Goal: Task Accomplishment & Management: Manage account settings

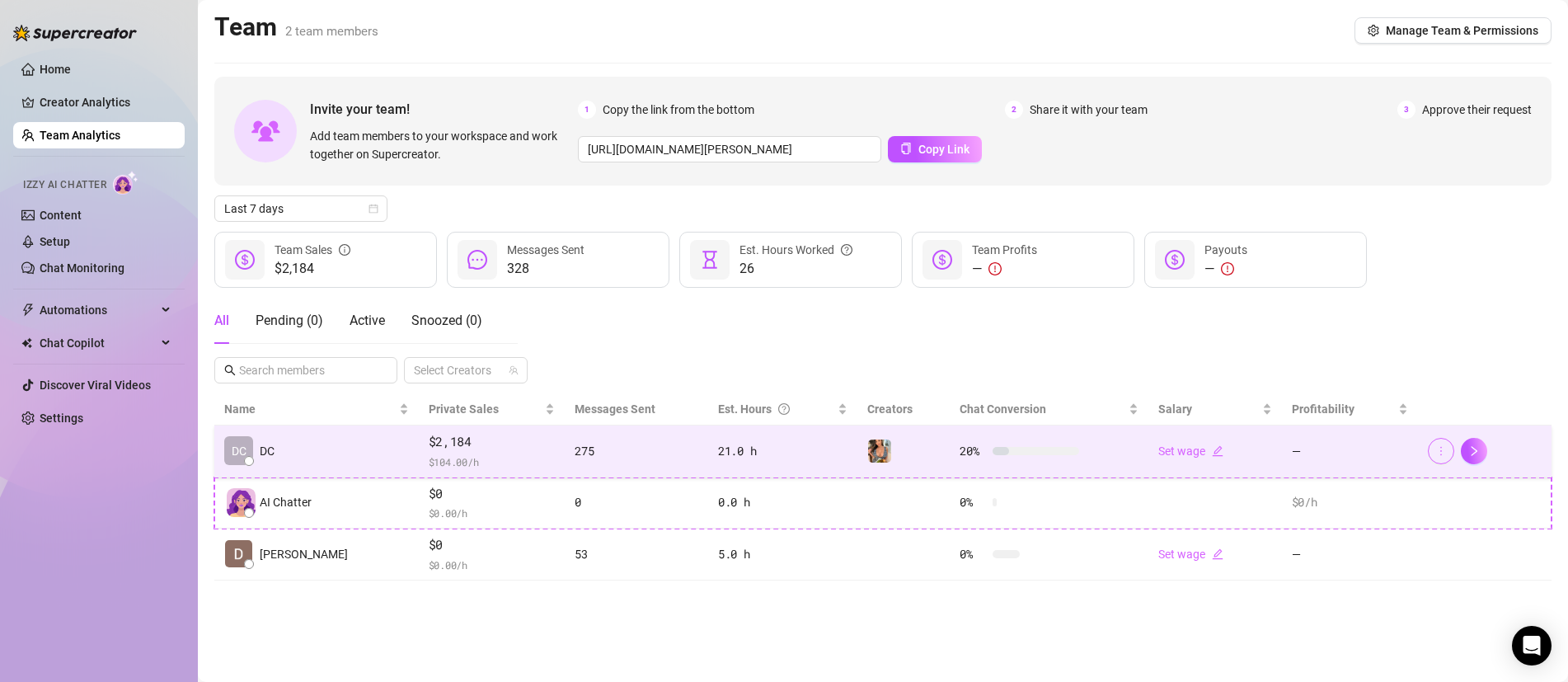
click at [1443, 453] on icon "more" at bounding box center [1441, 451] width 12 height 12
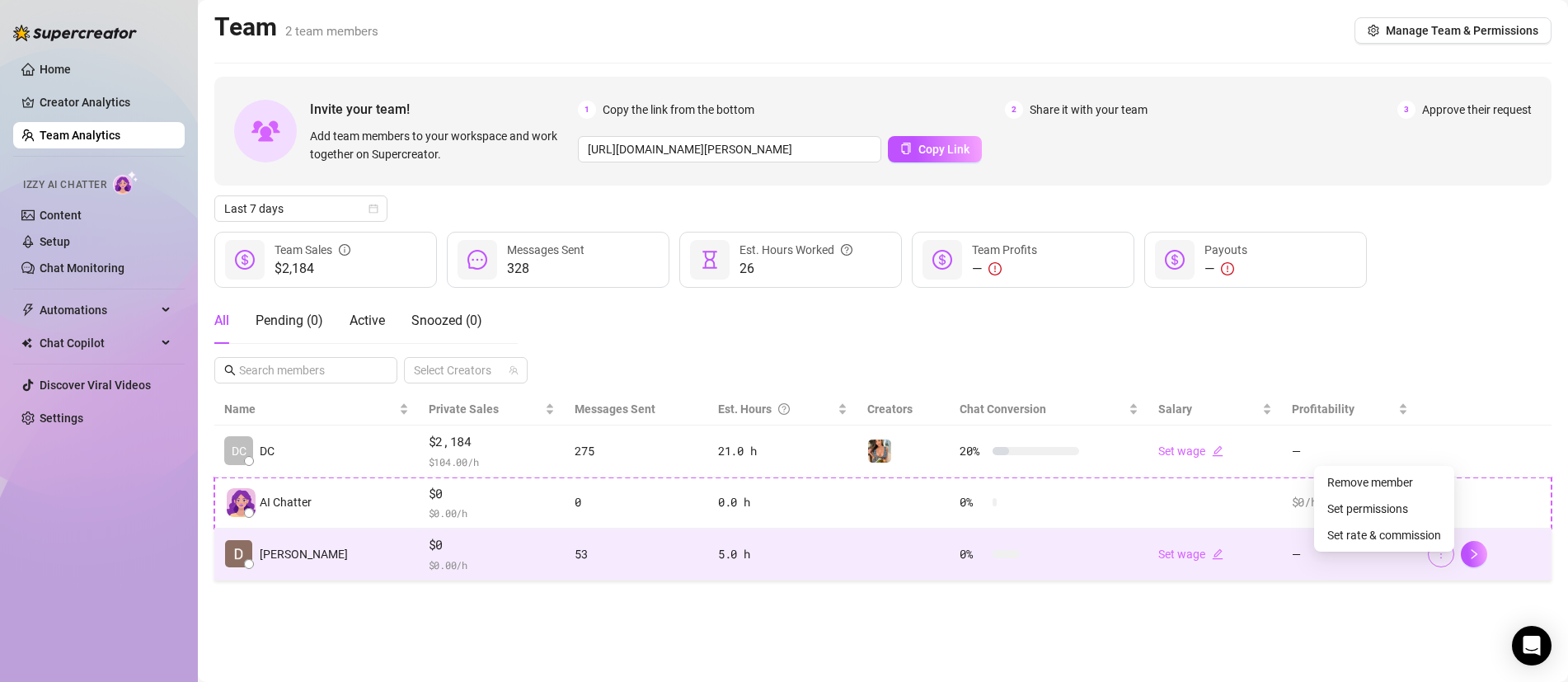
click at [1446, 557] on button "button" at bounding box center [1442, 554] width 27 height 27
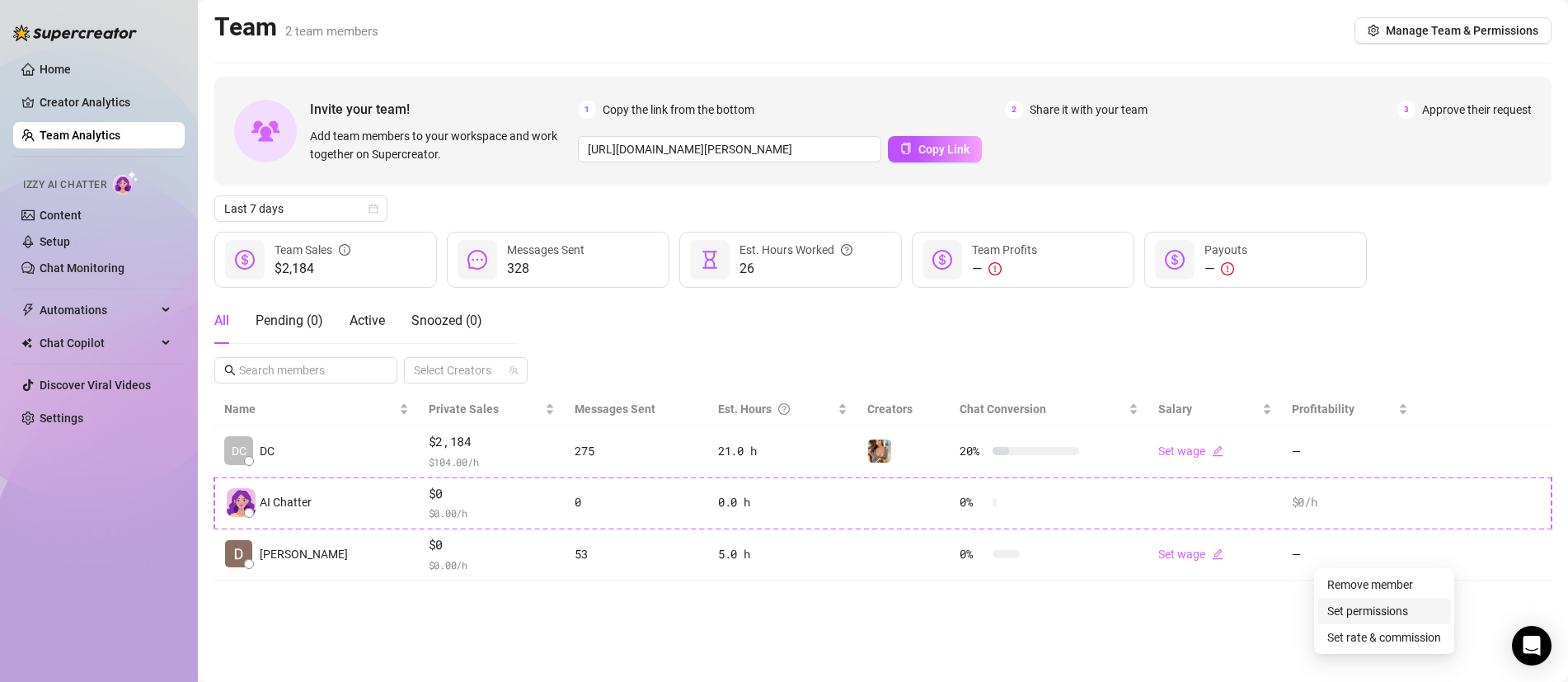
click at [1409, 610] on link "Set permissions" at bounding box center [1368, 611] width 81 height 13
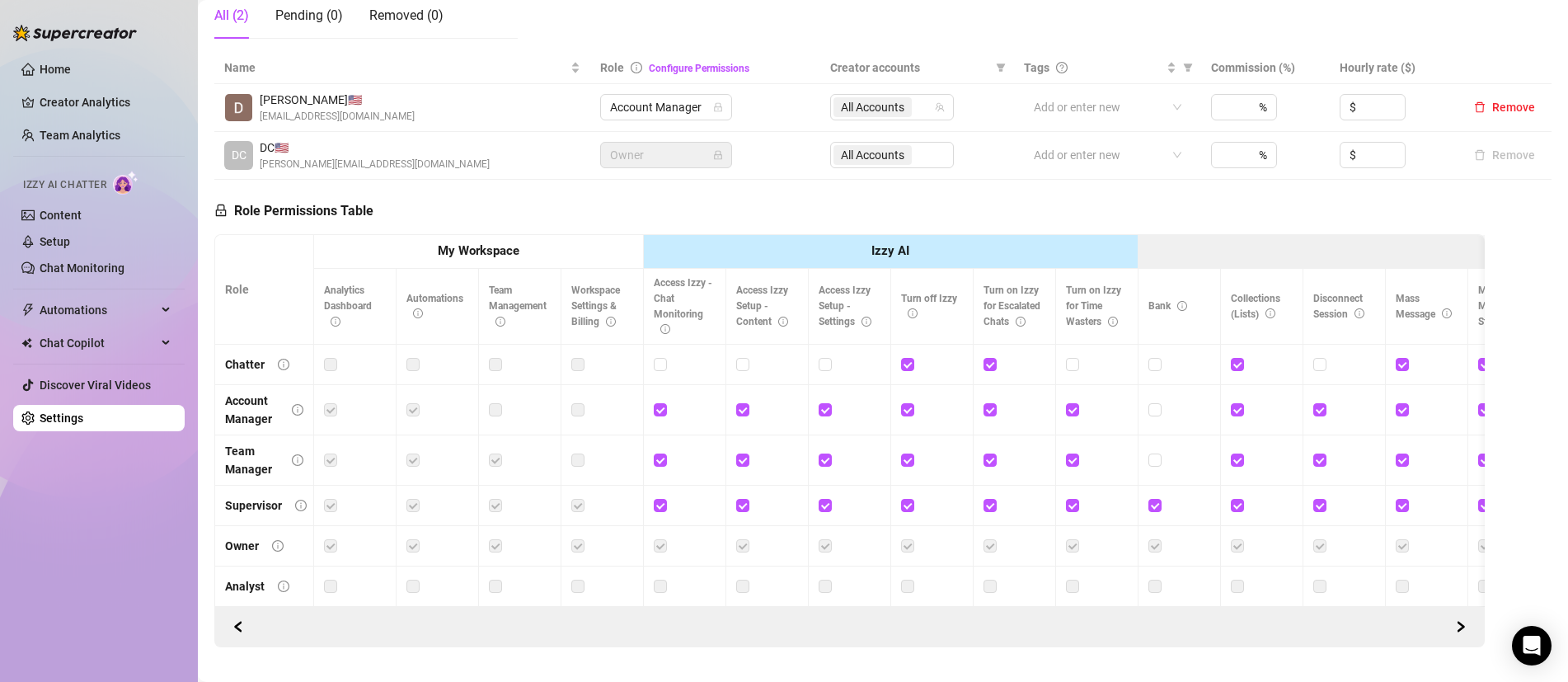
scroll to position [318, 0]
click at [663, 405] on input "checkbox" at bounding box center [659, 407] width 12 height 12
checkbox input "false"
click at [908, 363] on input "checkbox" at bounding box center [906, 362] width 12 height 12
checkbox input "false"
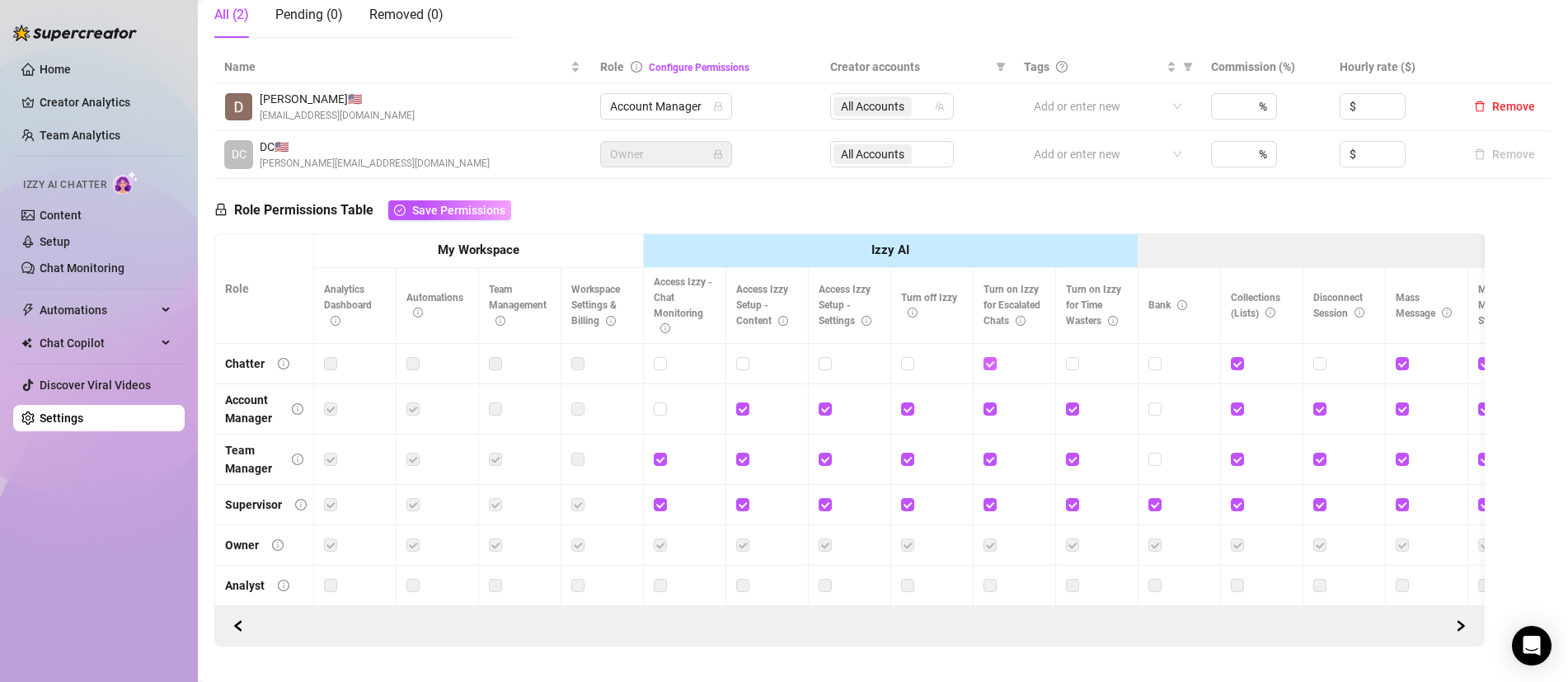
click at [990, 361] on input "checkbox" at bounding box center [989, 362] width 12 height 12
checkbox input "false"
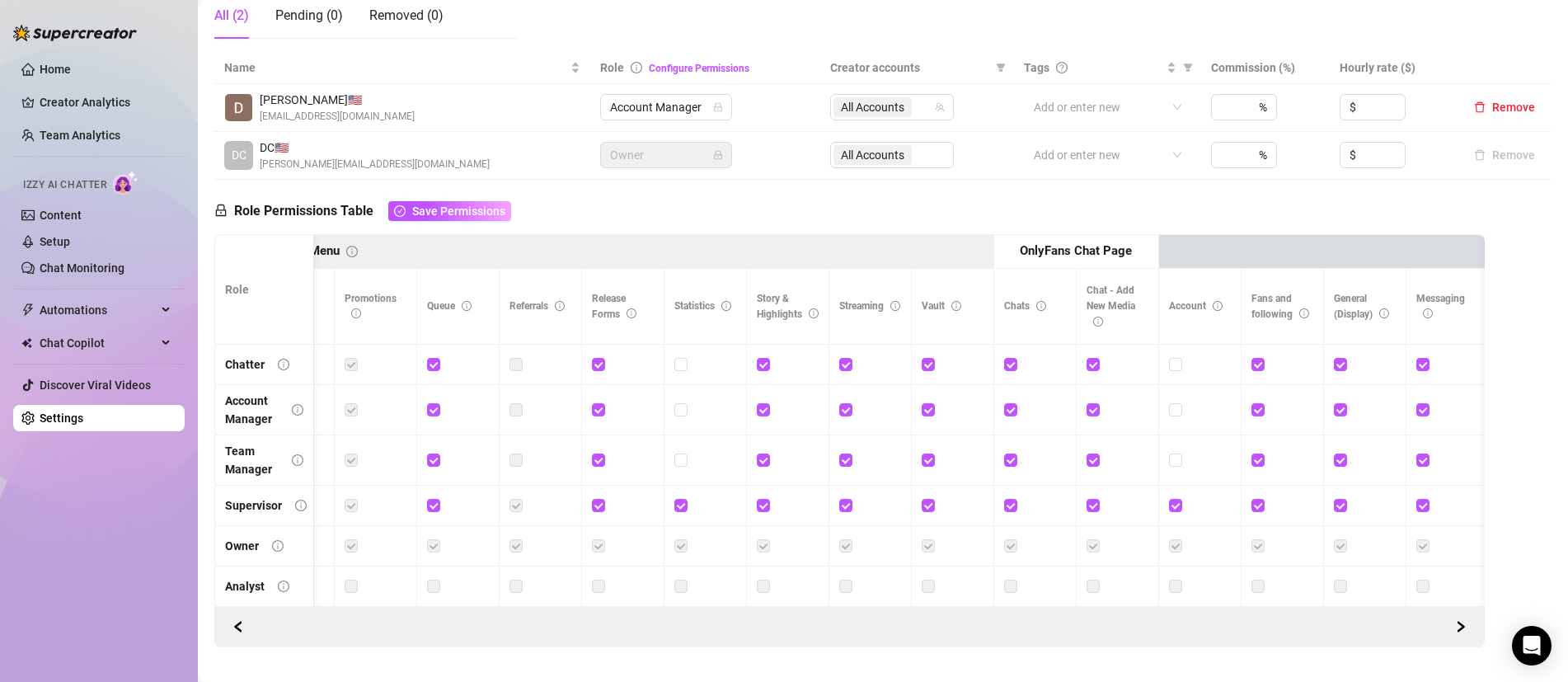
scroll to position [0, 0]
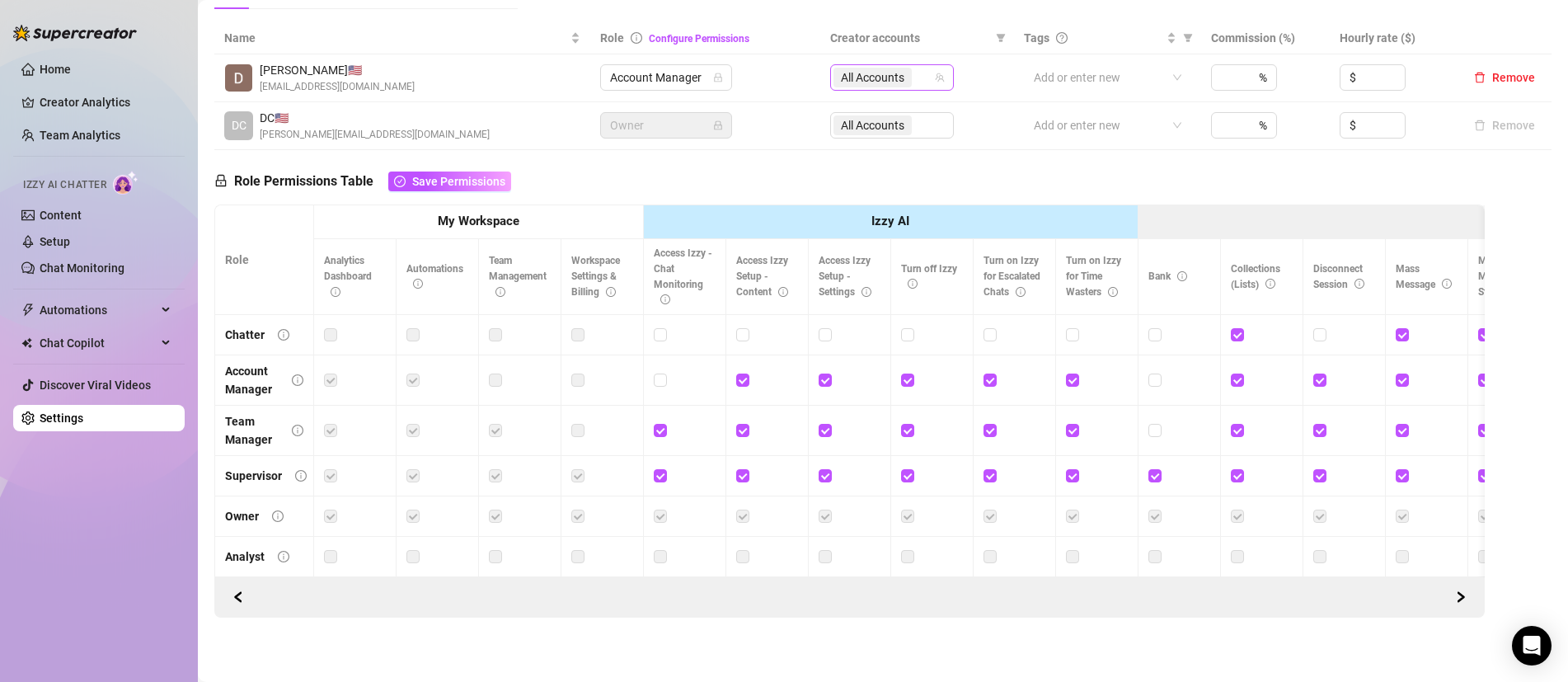
click at [909, 76] on span "All Accounts" at bounding box center [872, 77] width 78 height 20
click at [862, 128] on span "Select tree node" at bounding box center [864, 133] width 13 height 13
click at [865, 131] on span "Select tree node" at bounding box center [864, 133] width 13 height 13
checkbox input "true"
click at [986, 160] on div "Role Permissions Table Save Permissions Role My Workspace Izzy AI OnlyFans Side…" at bounding box center [849, 384] width 1271 height 469
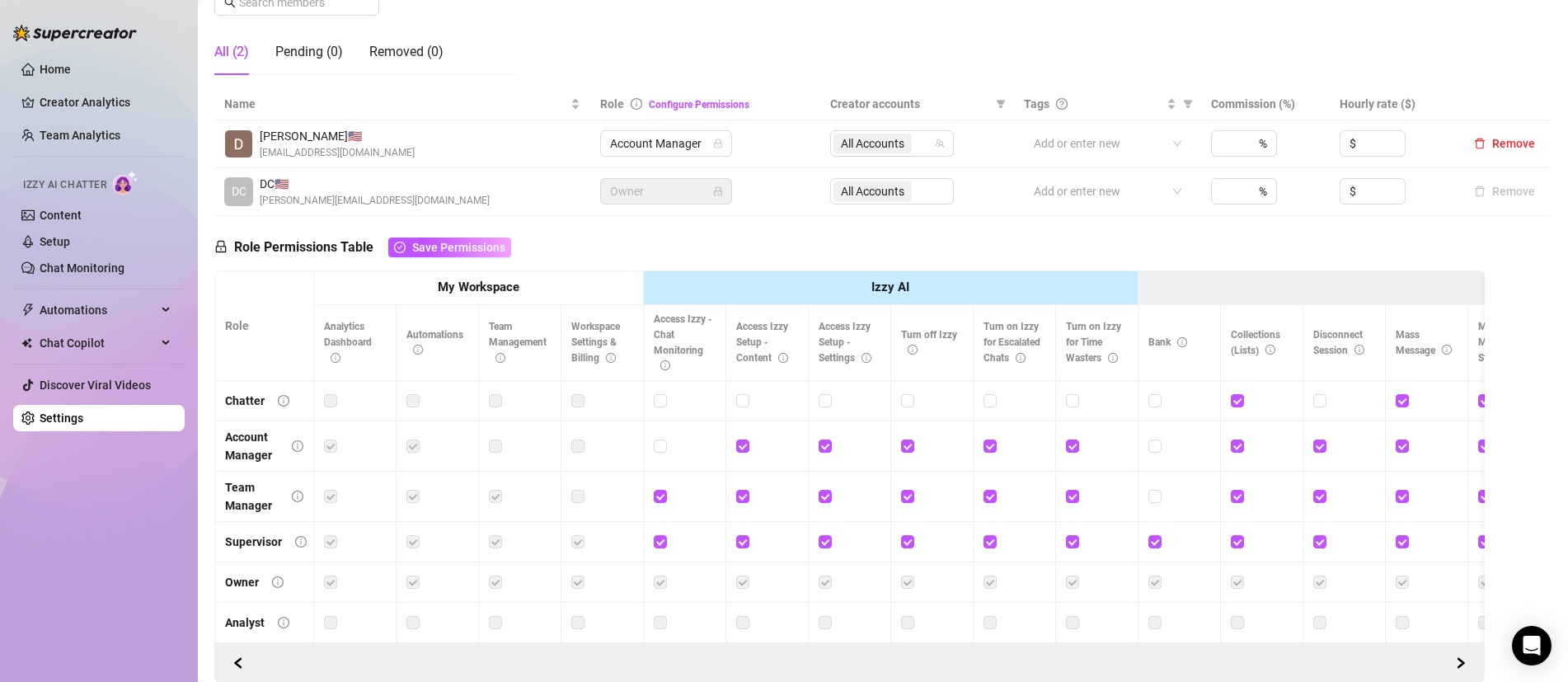
scroll to position [347, 0]
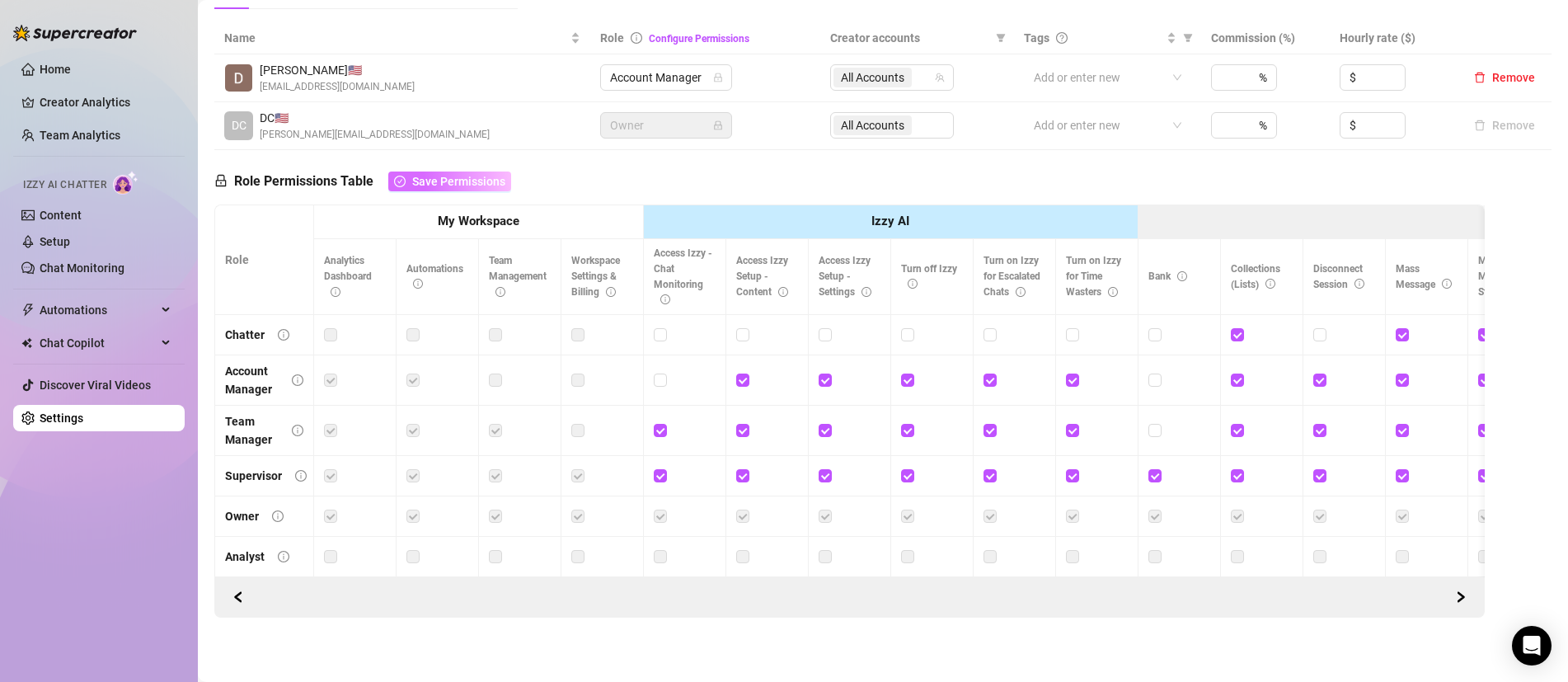
click at [481, 182] on span "Save Permissions" at bounding box center [459, 181] width 93 height 13
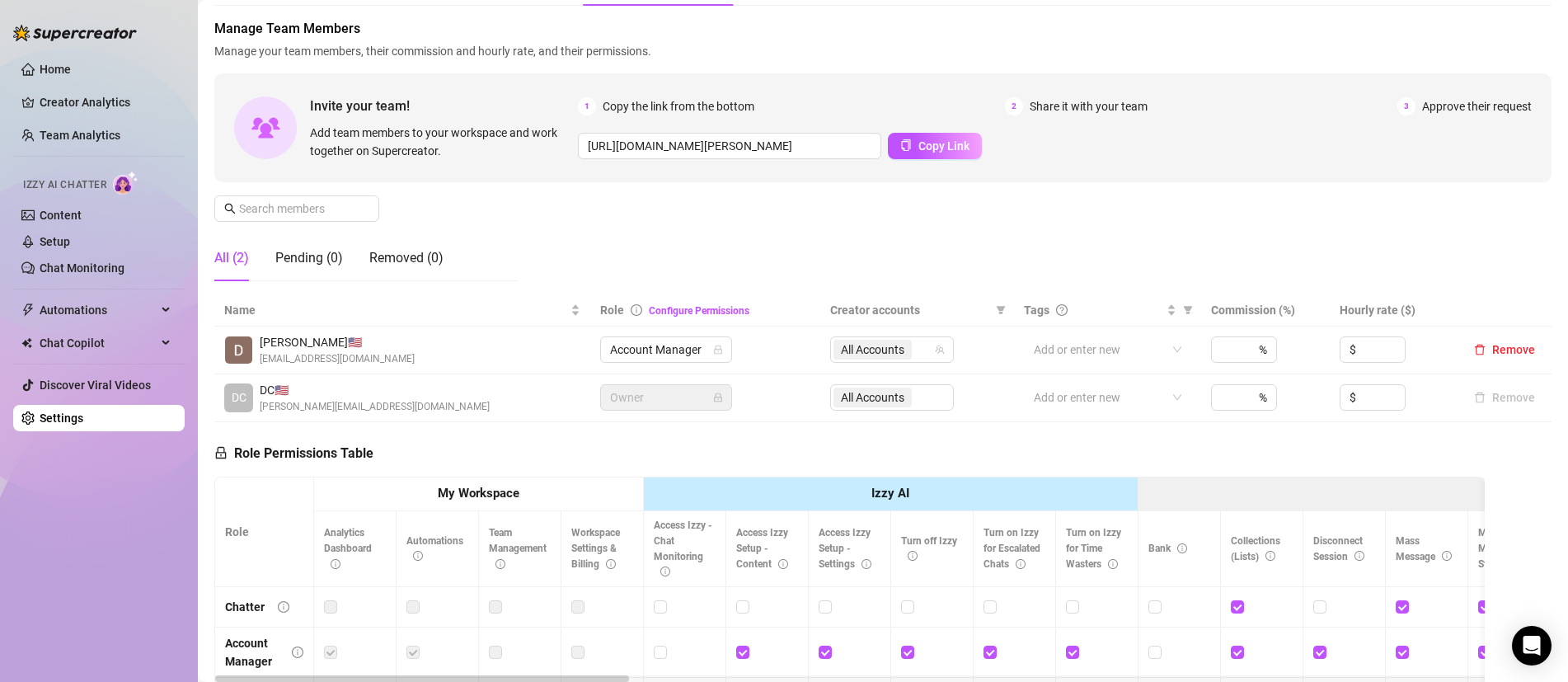
scroll to position [0, 0]
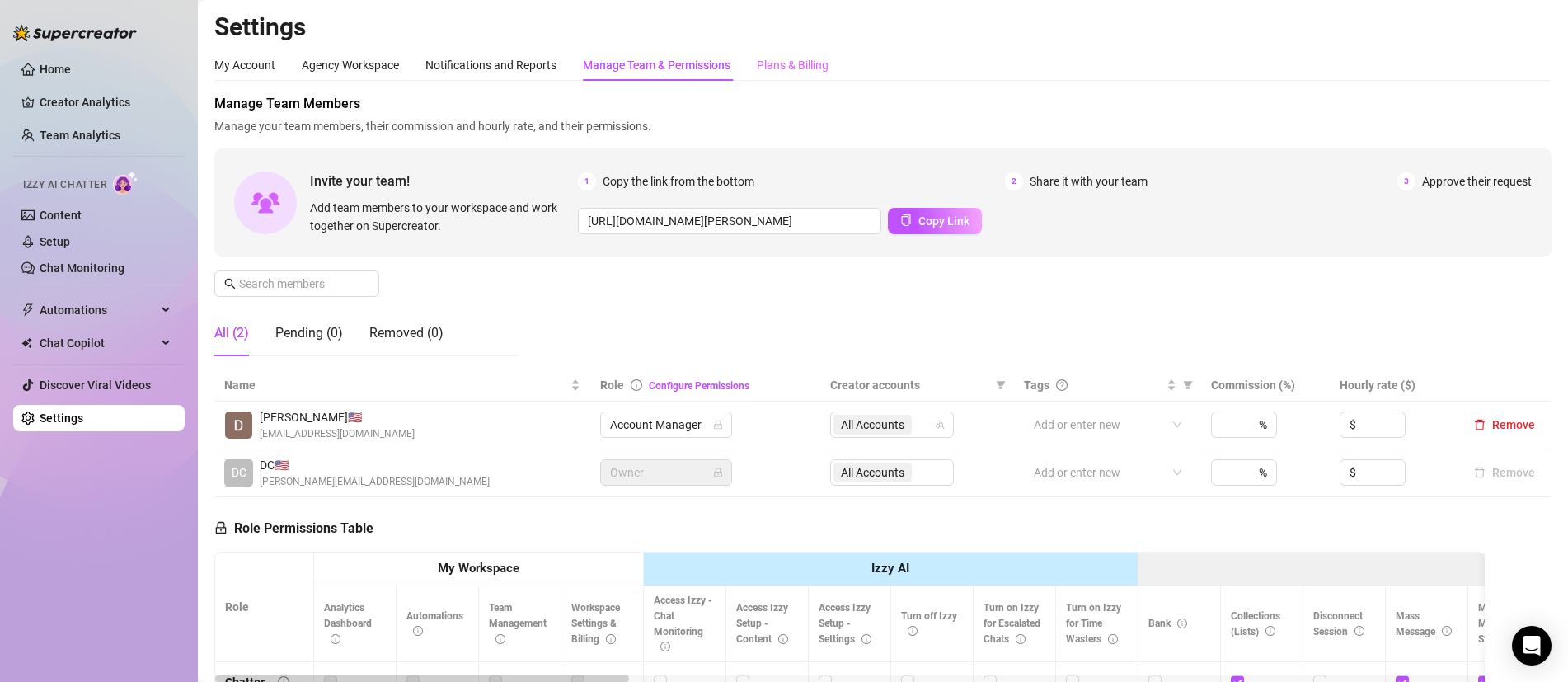
click at [820, 50] on div "Plans & Billing" at bounding box center [792, 65] width 72 height 31
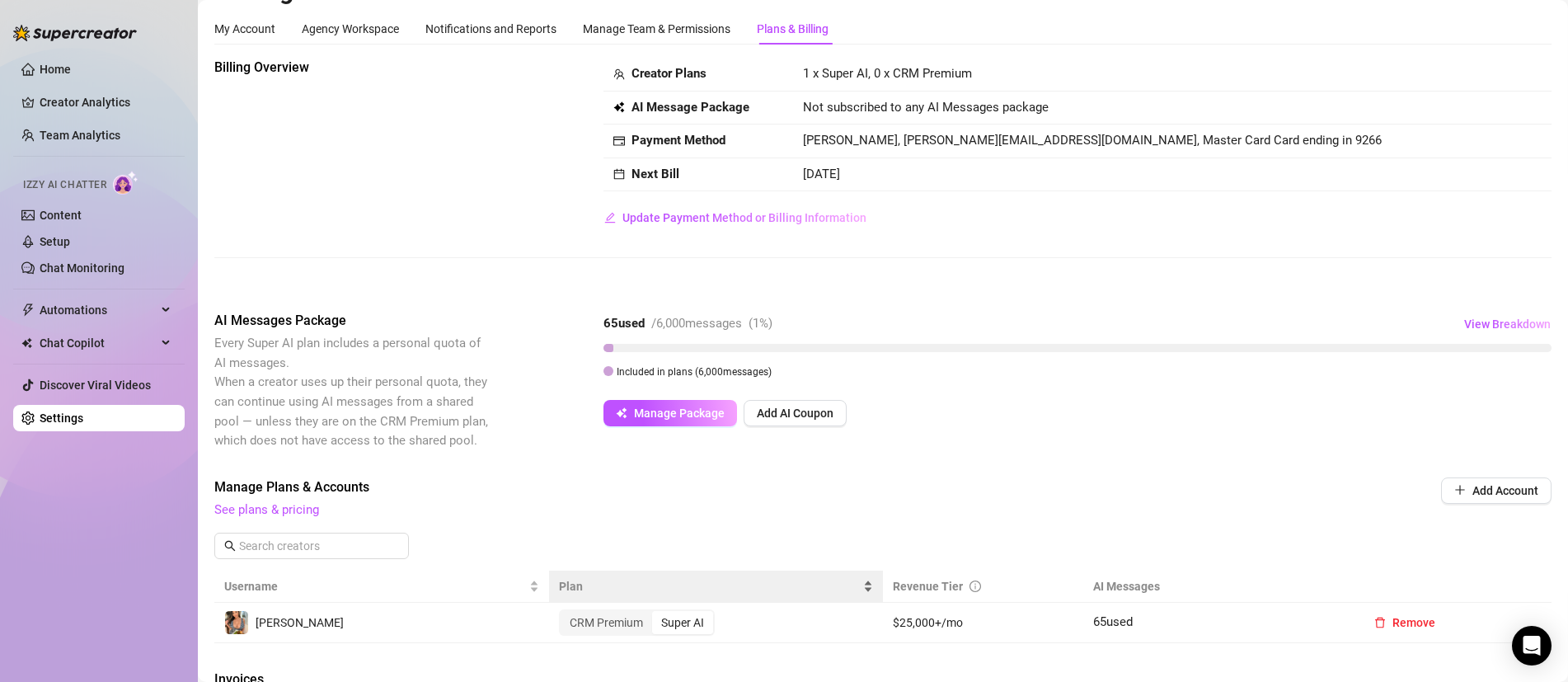
scroll to position [35, 0]
click at [1528, 327] on span "View Breakdown" at bounding box center [1508, 325] width 86 height 13
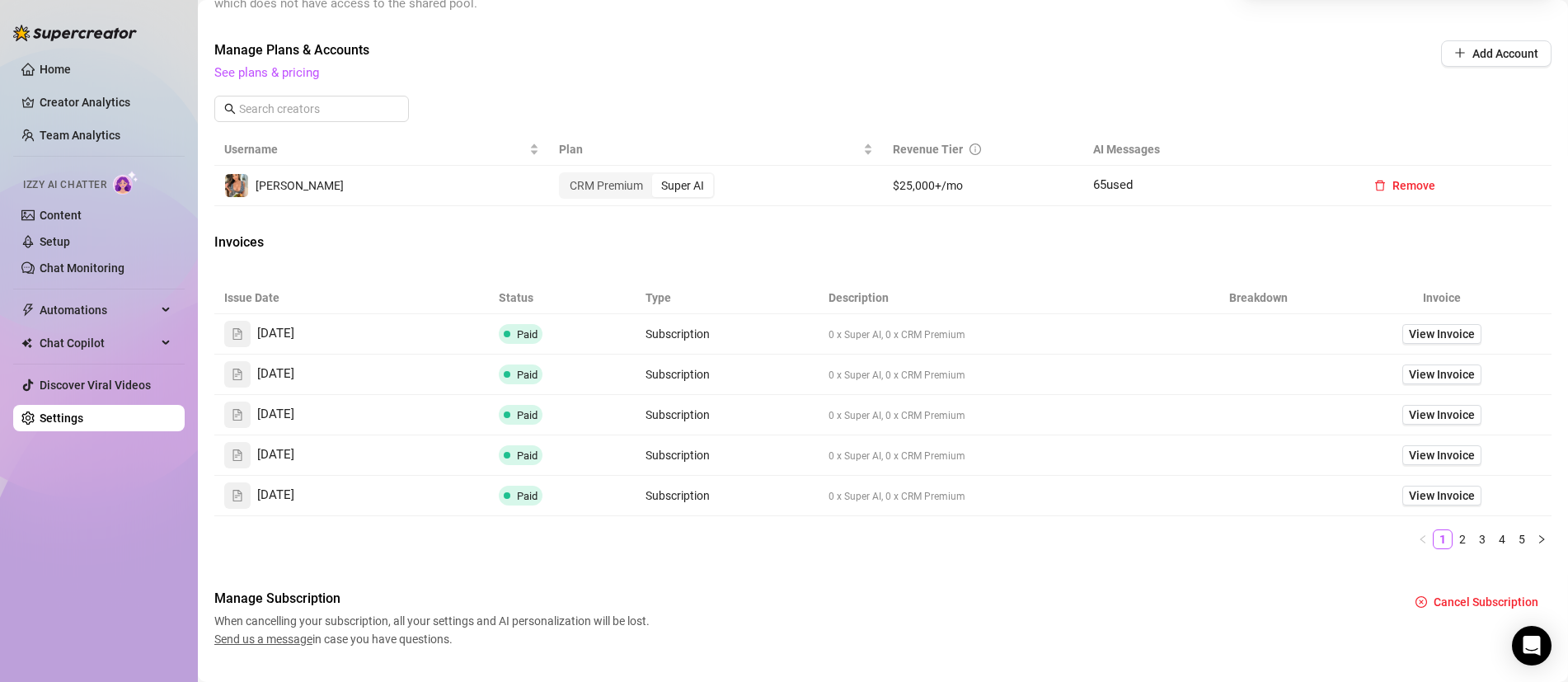
scroll to position [0, 0]
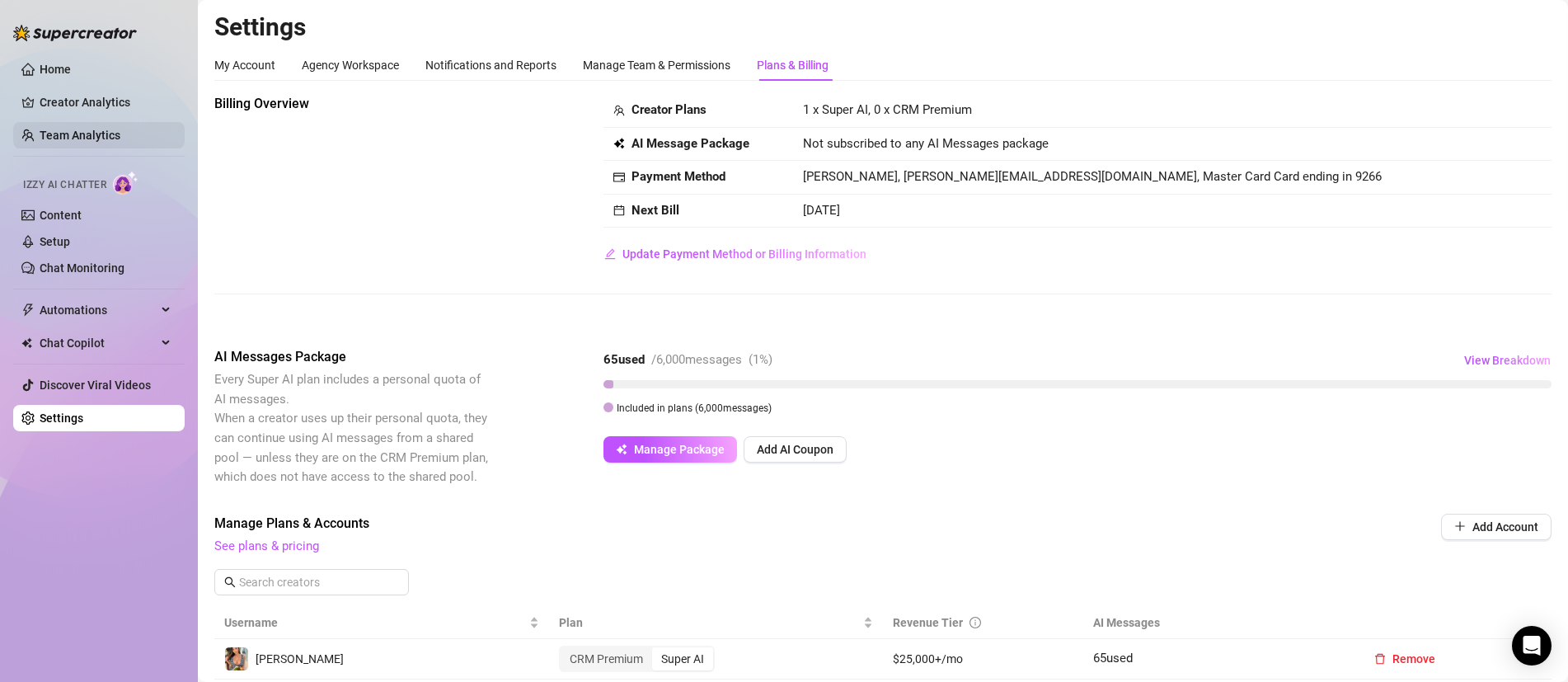
click at [74, 130] on link "Team Analytics" at bounding box center [80, 135] width 81 height 13
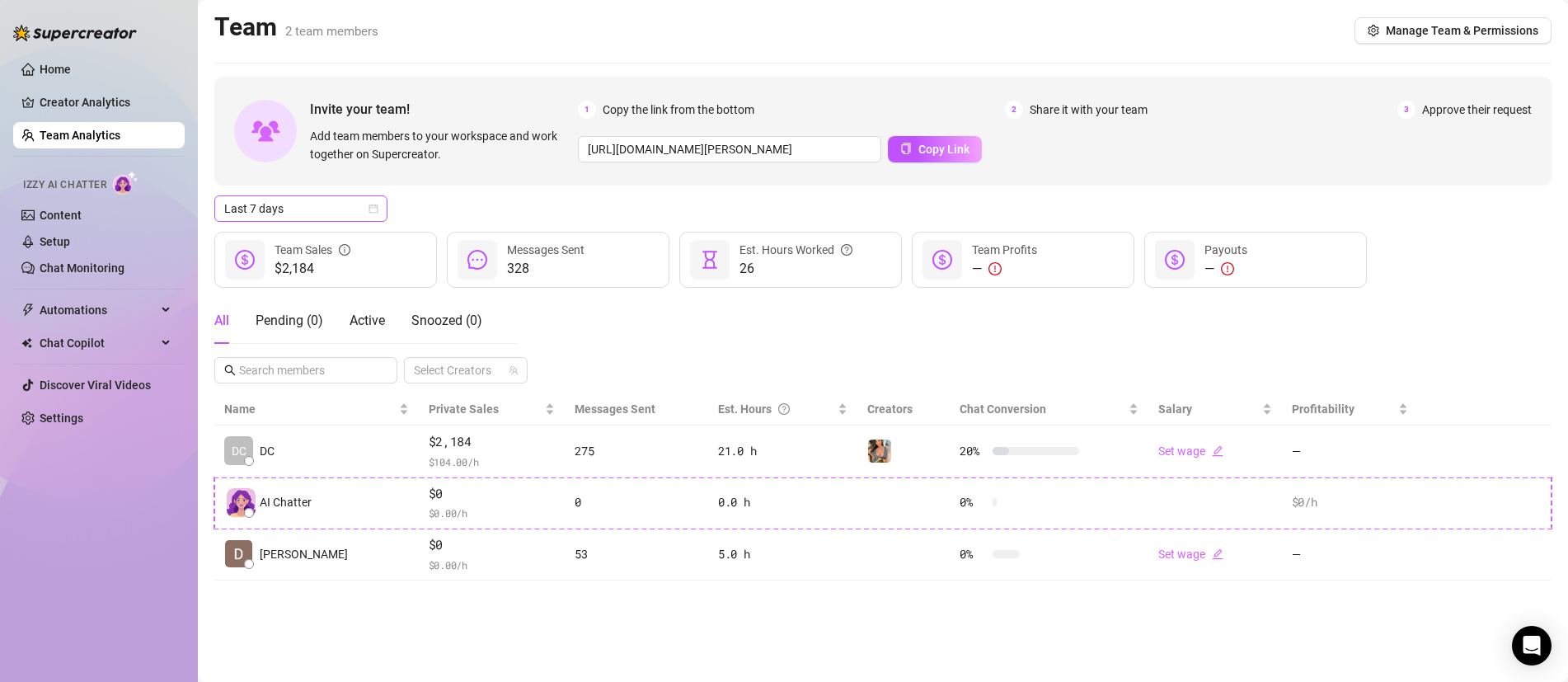
click at [358, 211] on span "Last 7 days" at bounding box center [301, 209] width 153 height 25
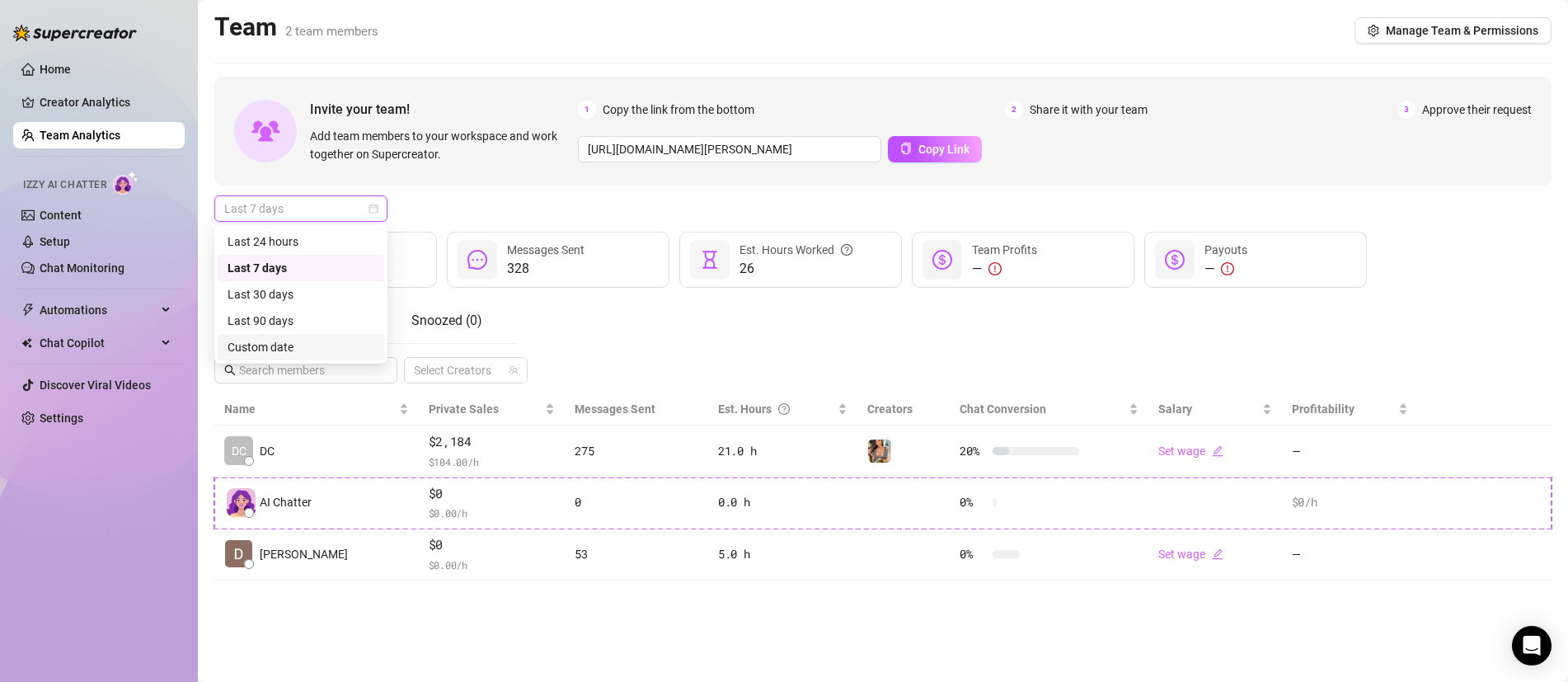
click at [282, 349] on div "Custom date" at bounding box center [301, 347] width 147 height 18
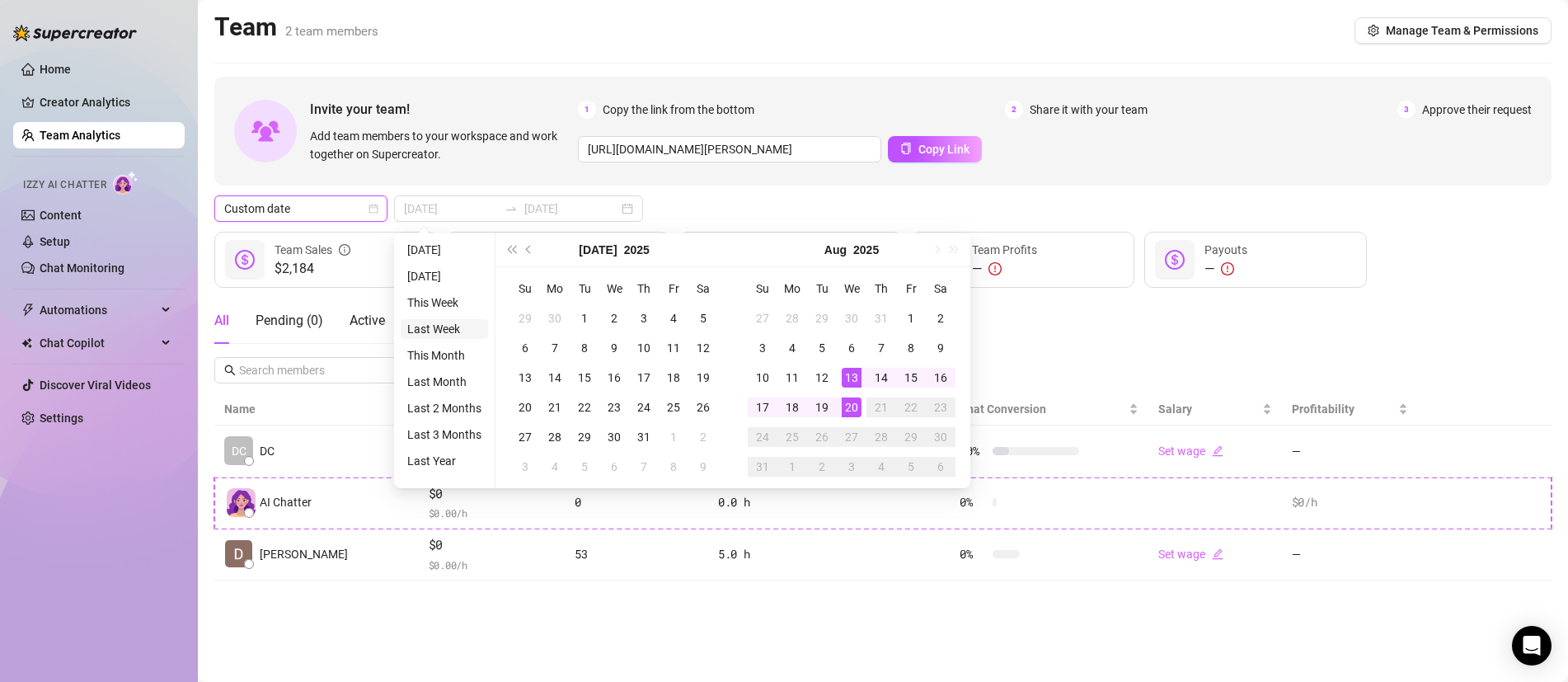
type input "[DATE]"
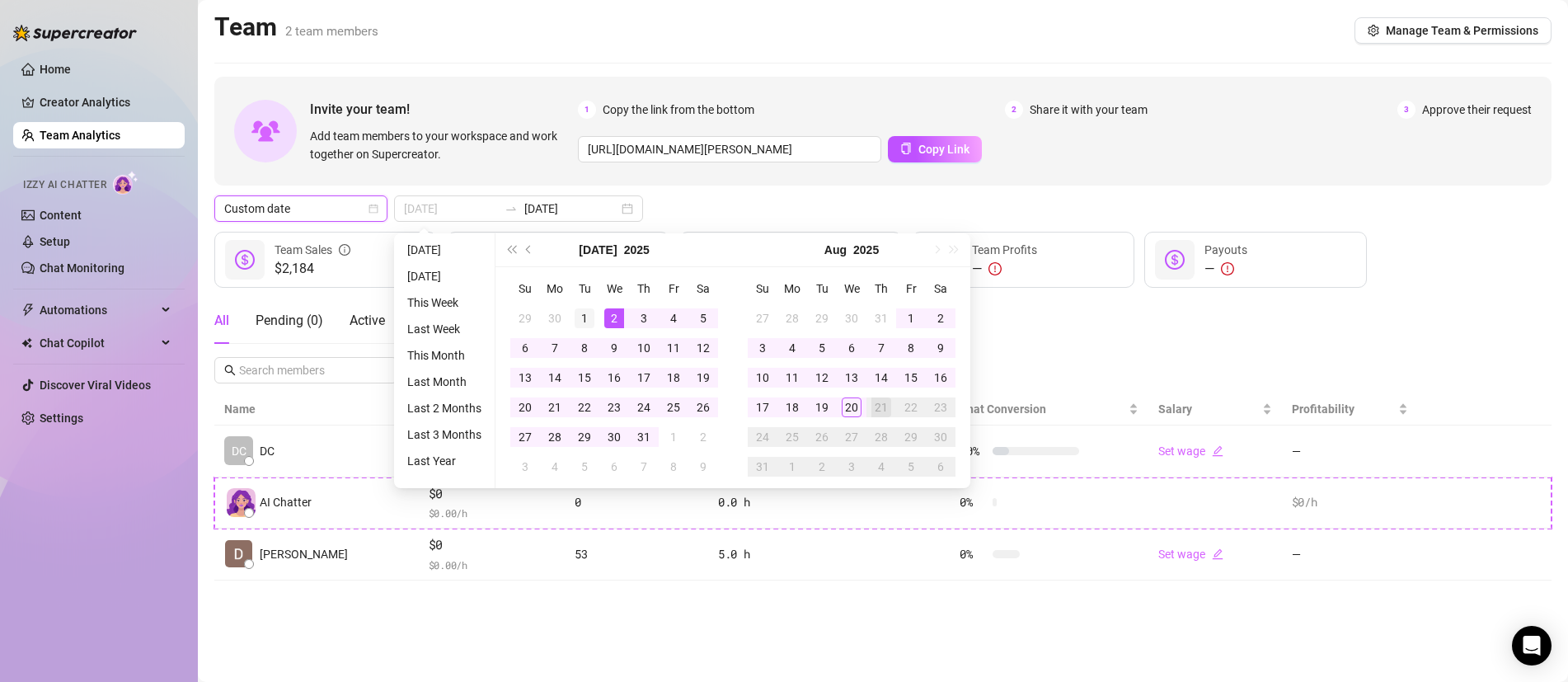
type input "[DATE]"
click at [584, 320] on div "1" at bounding box center [584, 318] width 20 height 20
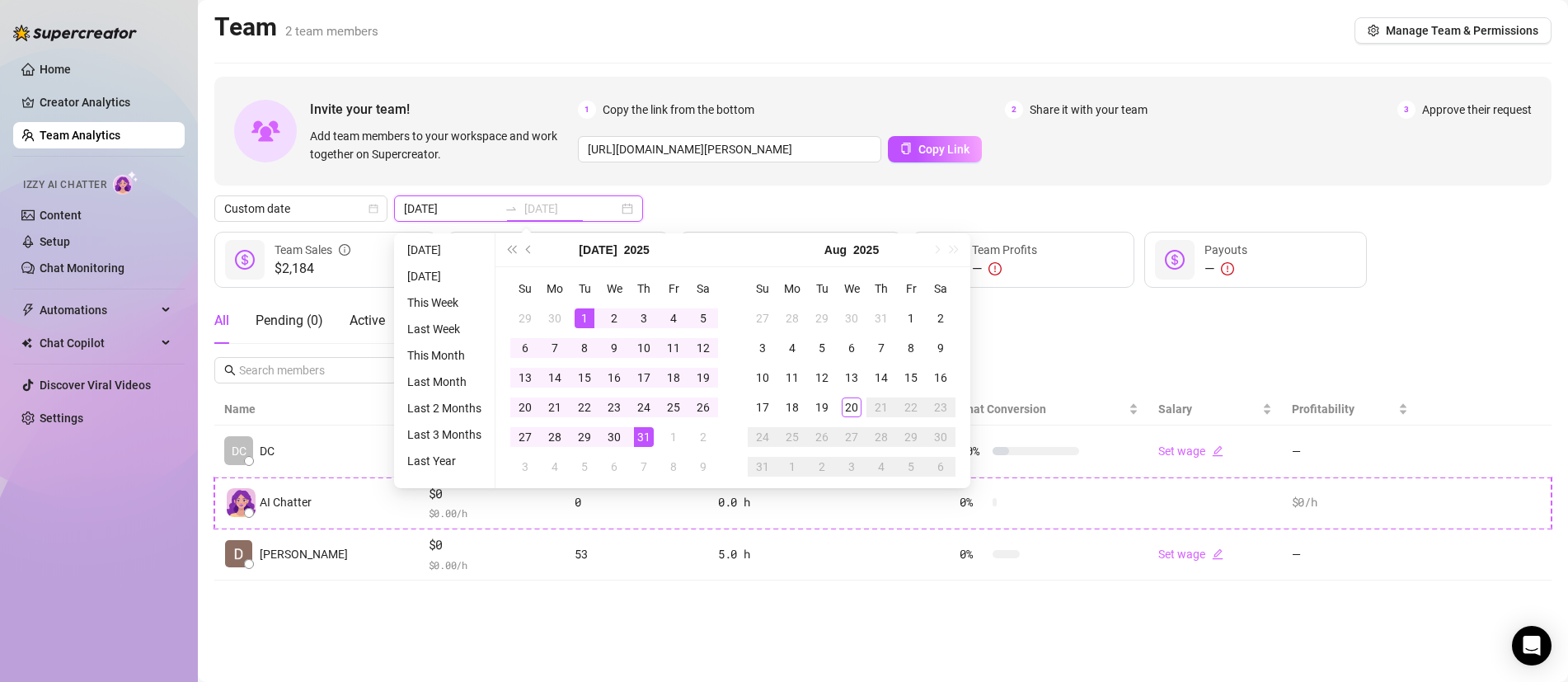
type input "[DATE]"
click at [642, 440] on div "31" at bounding box center [644, 437] width 20 height 20
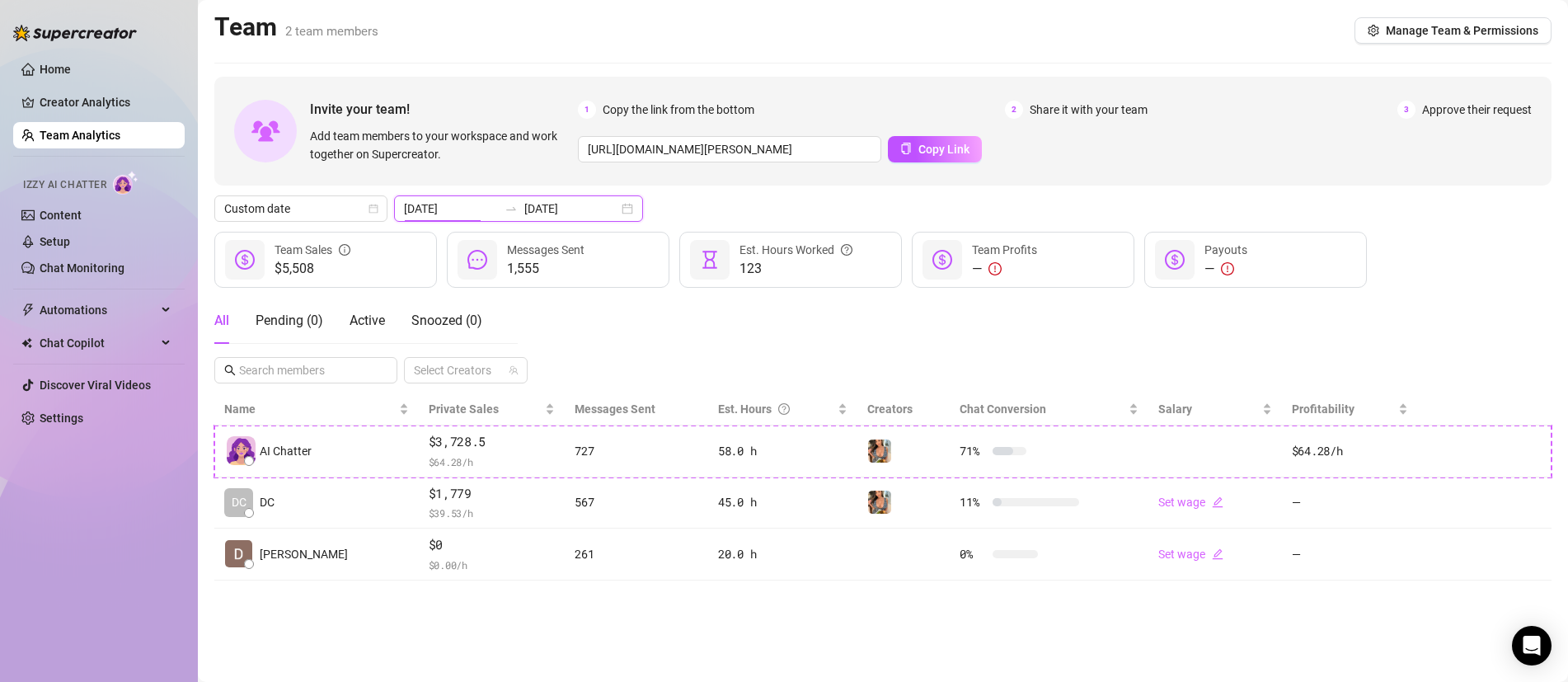
click at [427, 205] on input "[DATE]" at bounding box center [451, 208] width 94 height 18
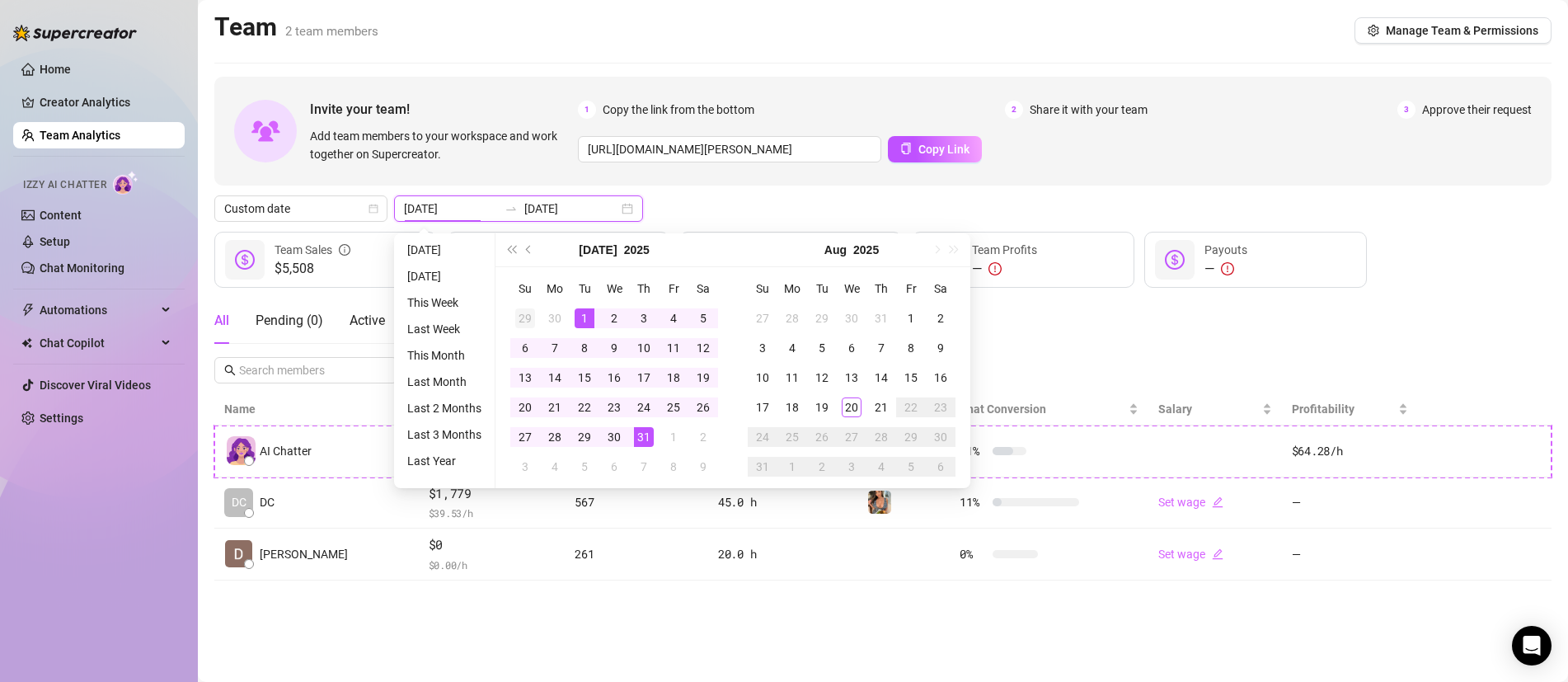
type input "[DATE]"
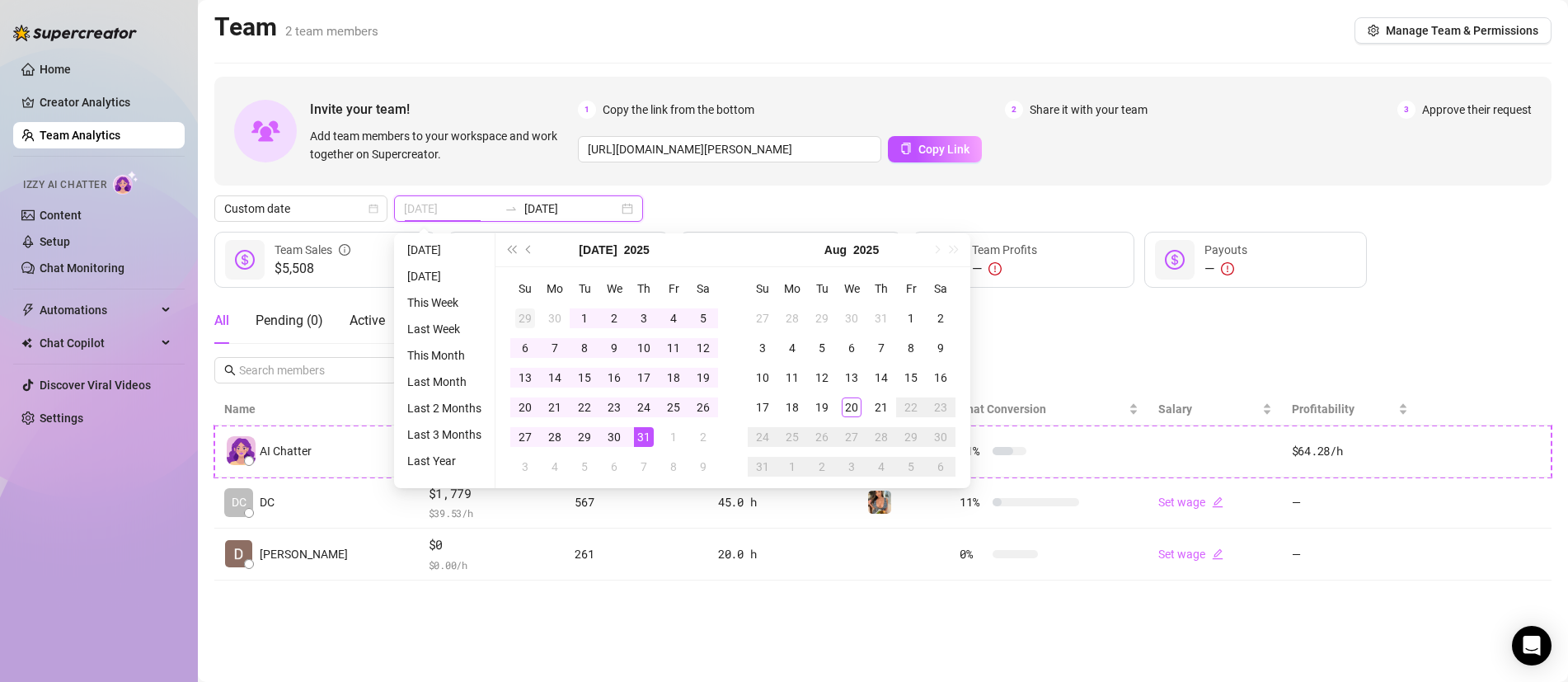
type input "[DATE]"
click at [910, 319] on div "1" at bounding box center [911, 318] width 20 height 20
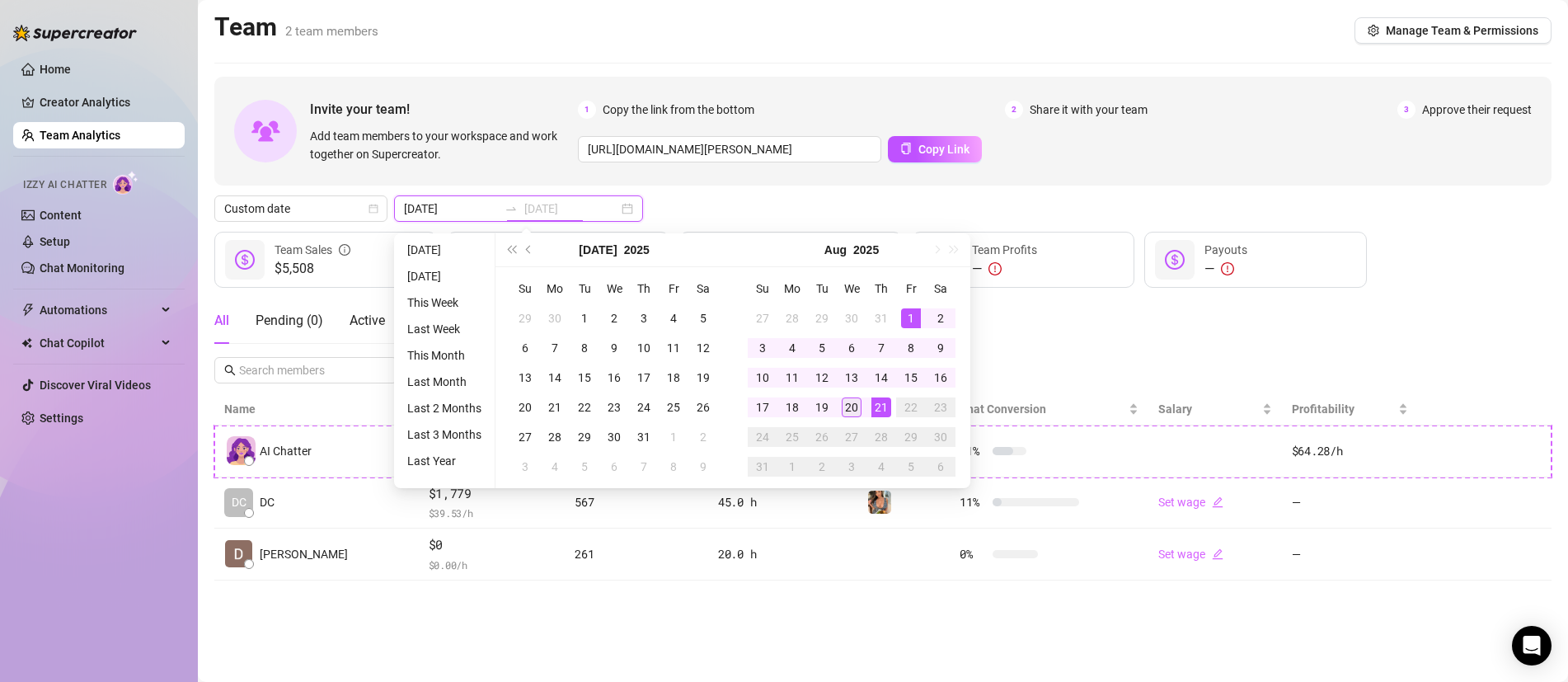
type input "[DATE]"
click at [855, 404] on div "20" at bounding box center [852, 407] width 20 height 20
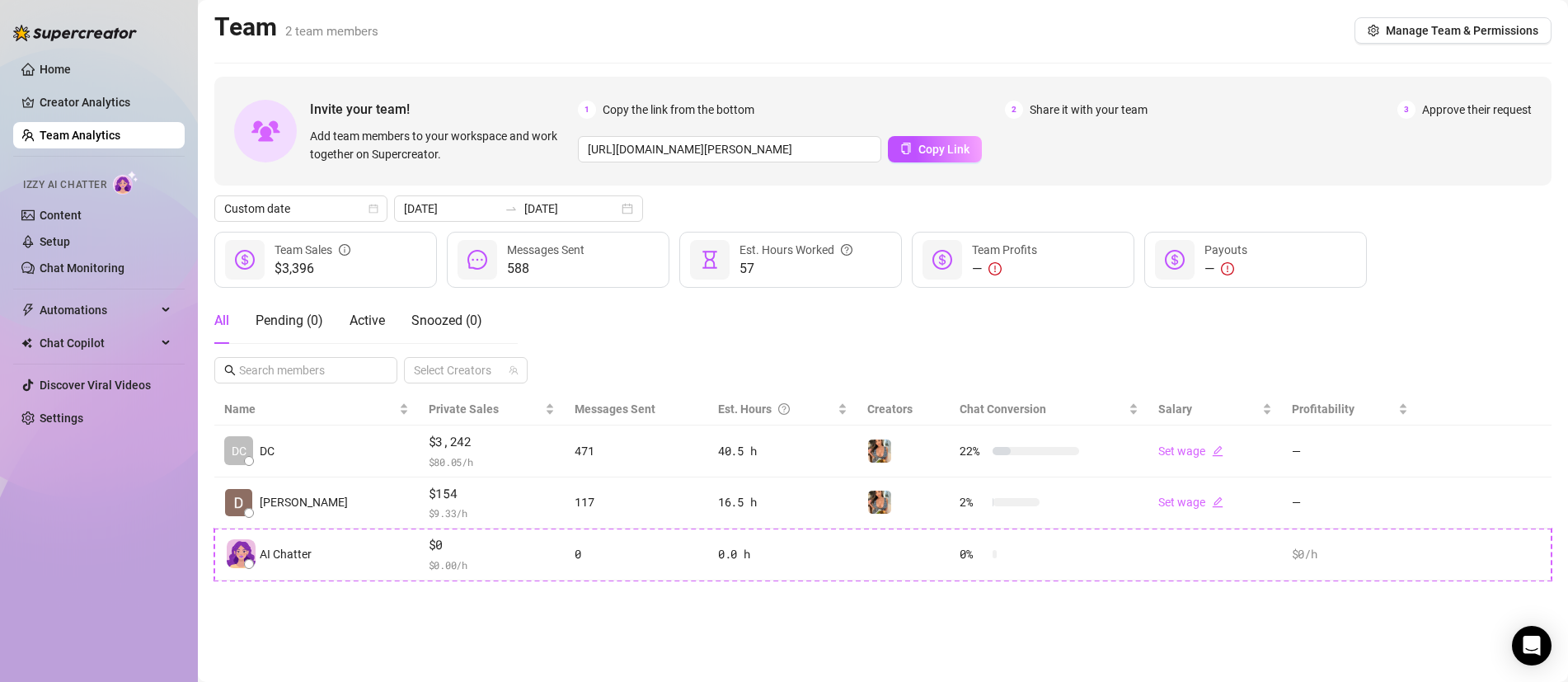
click at [61, 141] on link "Team Analytics" at bounding box center [80, 135] width 81 height 13
click at [1415, 33] on span "Manage Team & Permissions" at bounding box center [1463, 30] width 153 height 13
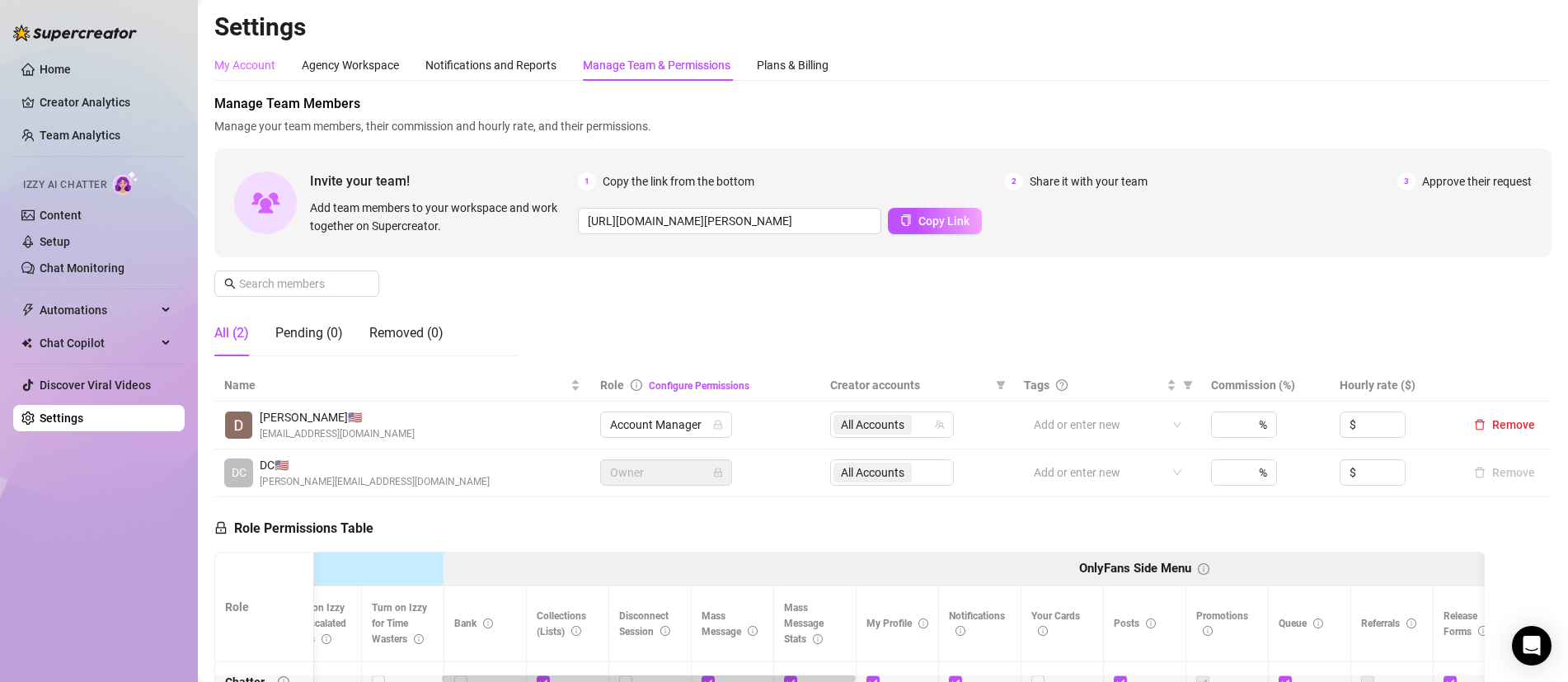
click at [239, 74] on div "My Account" at bounding box center [245, 65] width 61 height 31
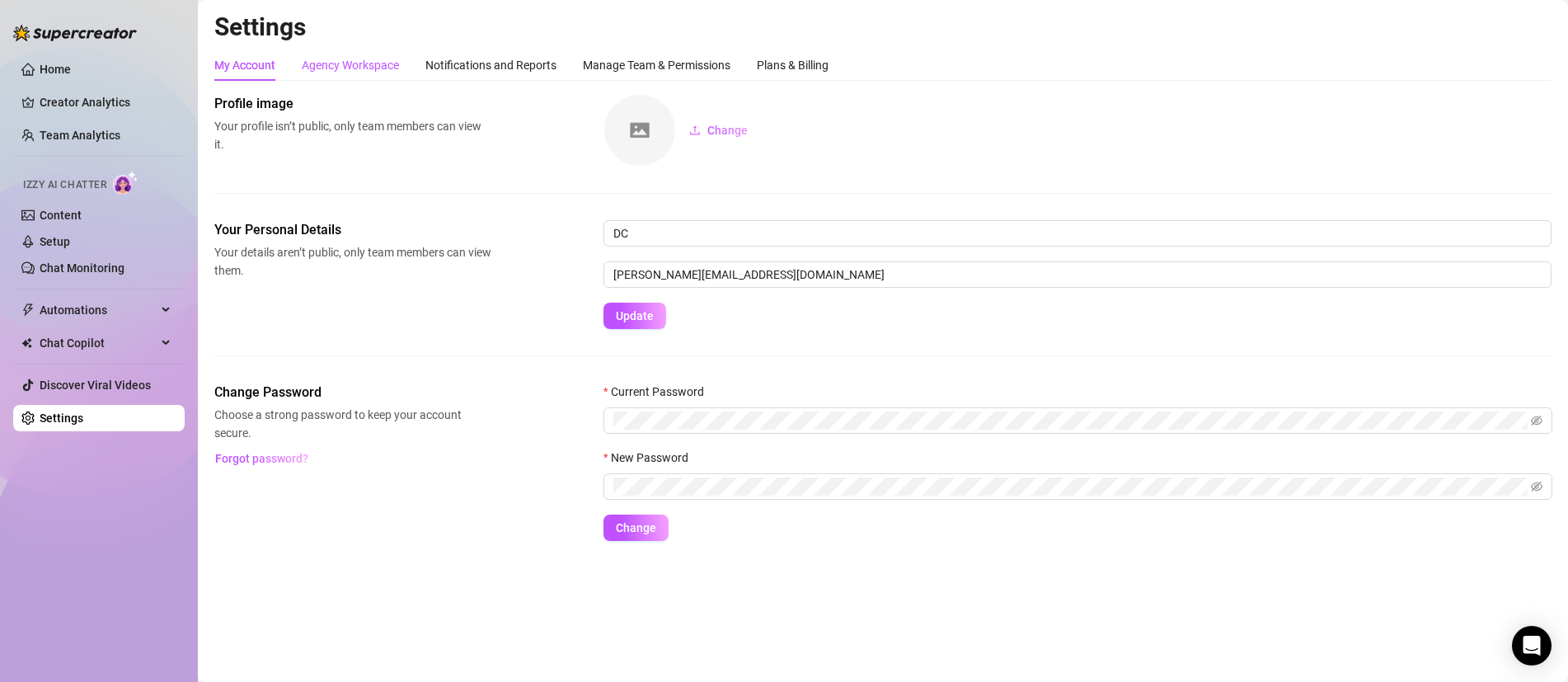
click at [347, 72] on div "Agency Workspace" at bounding box center [350, 65] width 97 height 18
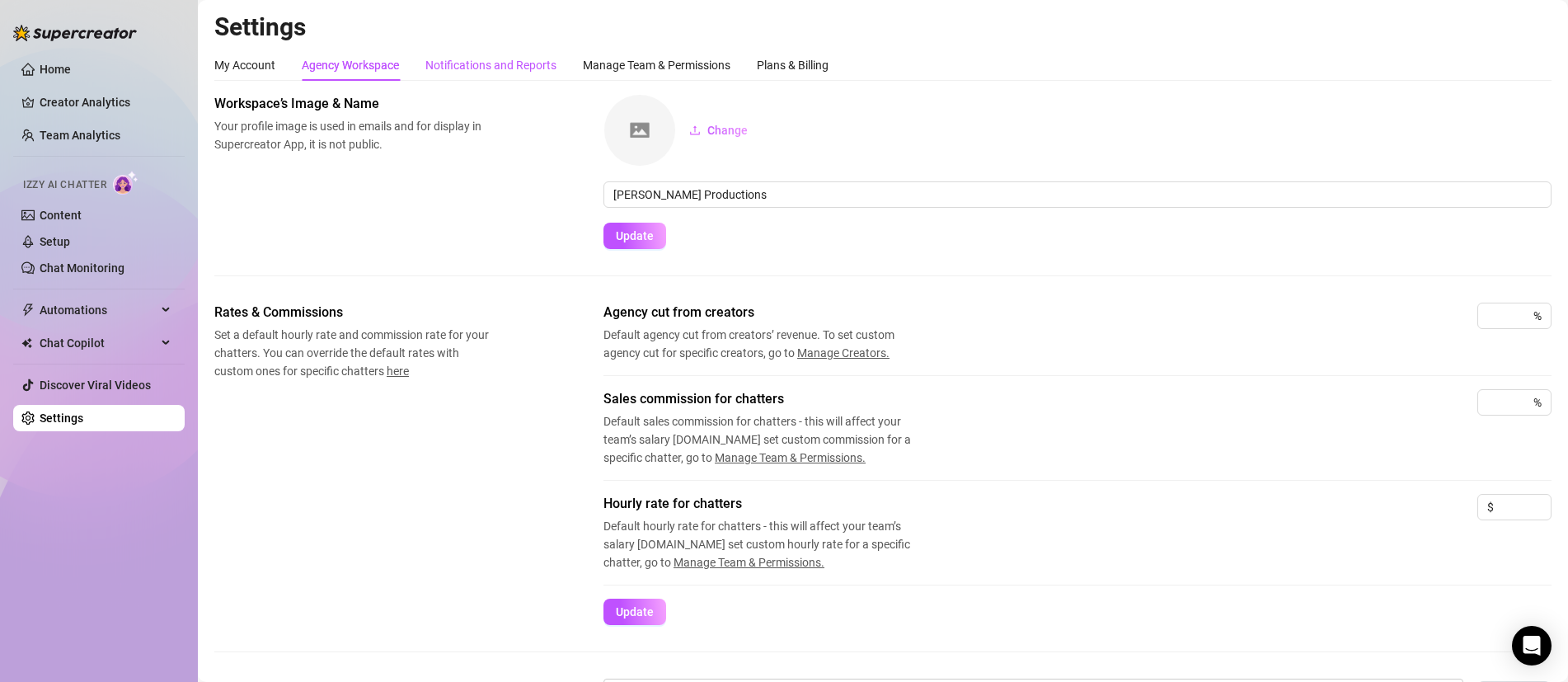
click at [440, 68] on div "Notifications and Reports" at bounding box center [490, 65] width 131 height 18
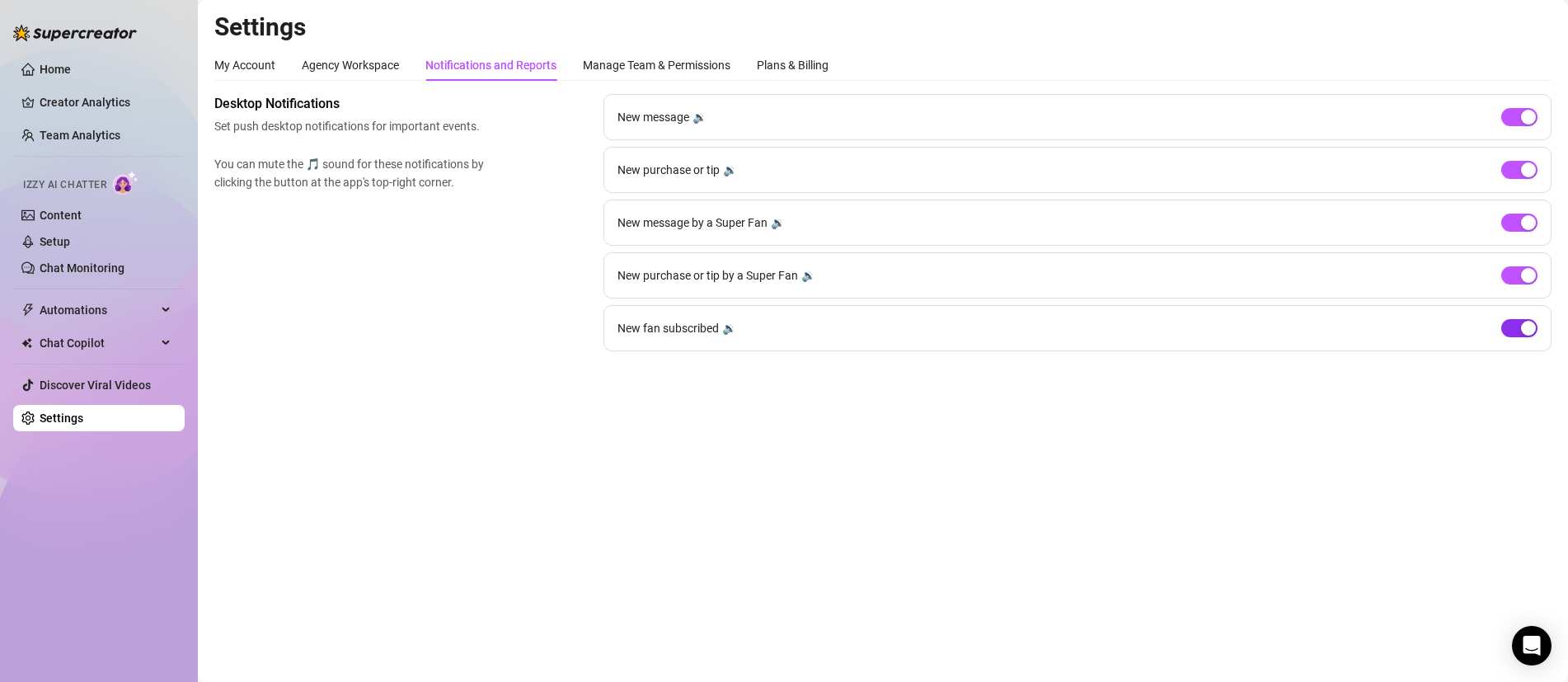
click at [1516, 323] on span "button" at bounding box center [1519, 328] width 36 height 18
click at [687, 63] on div "Manage Team & Permissions" at bounding box center [656, 65] width 148 height 18
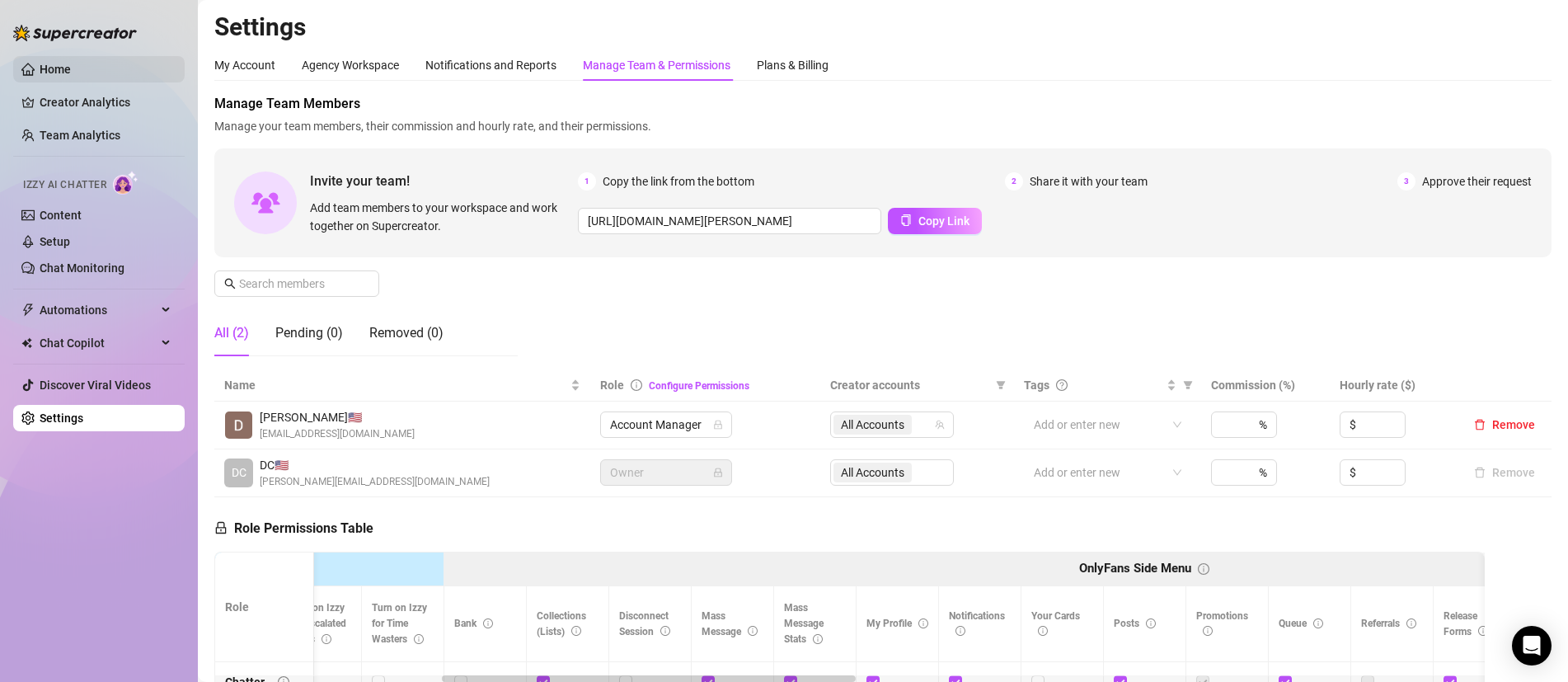
click at [68, 71] on link "Home" at bounding box center [55, 68] width 31 height 13
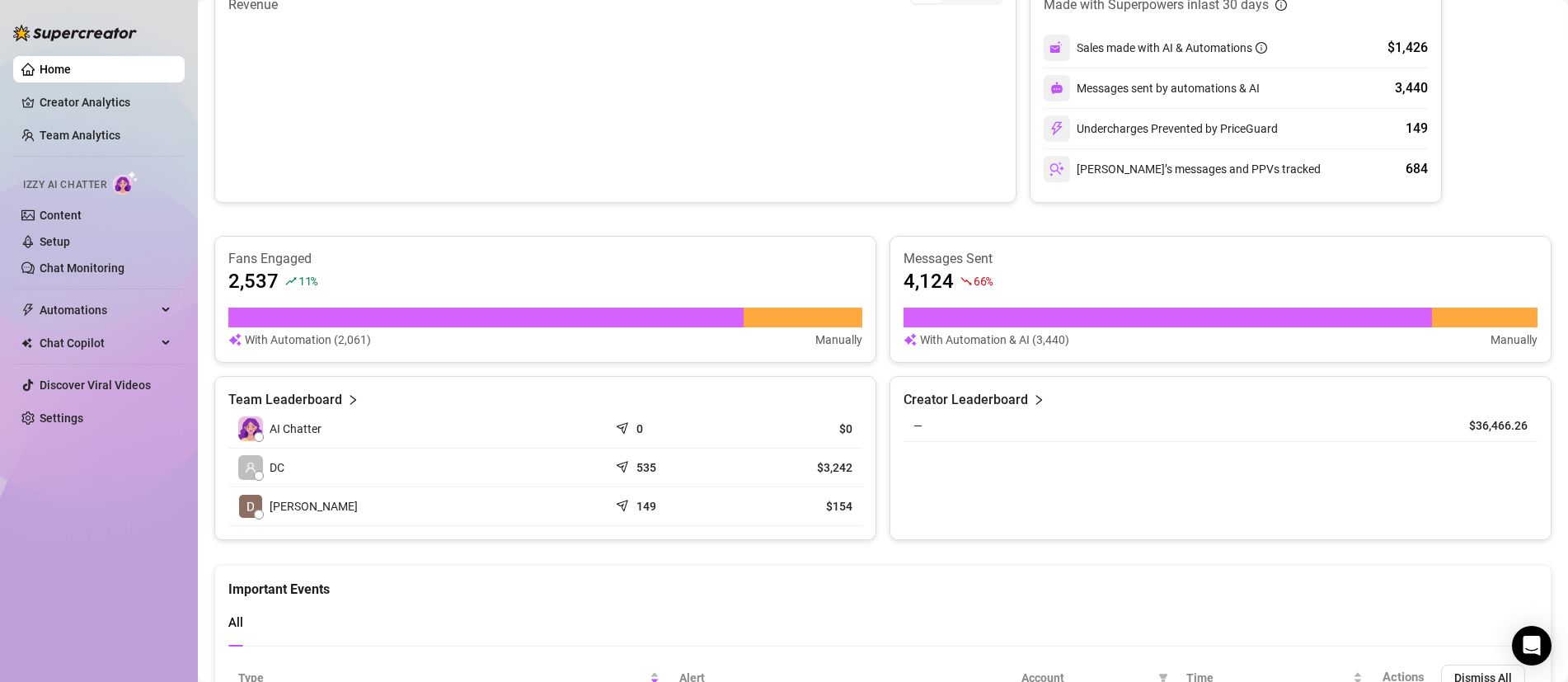
scroll to position [388, 0]
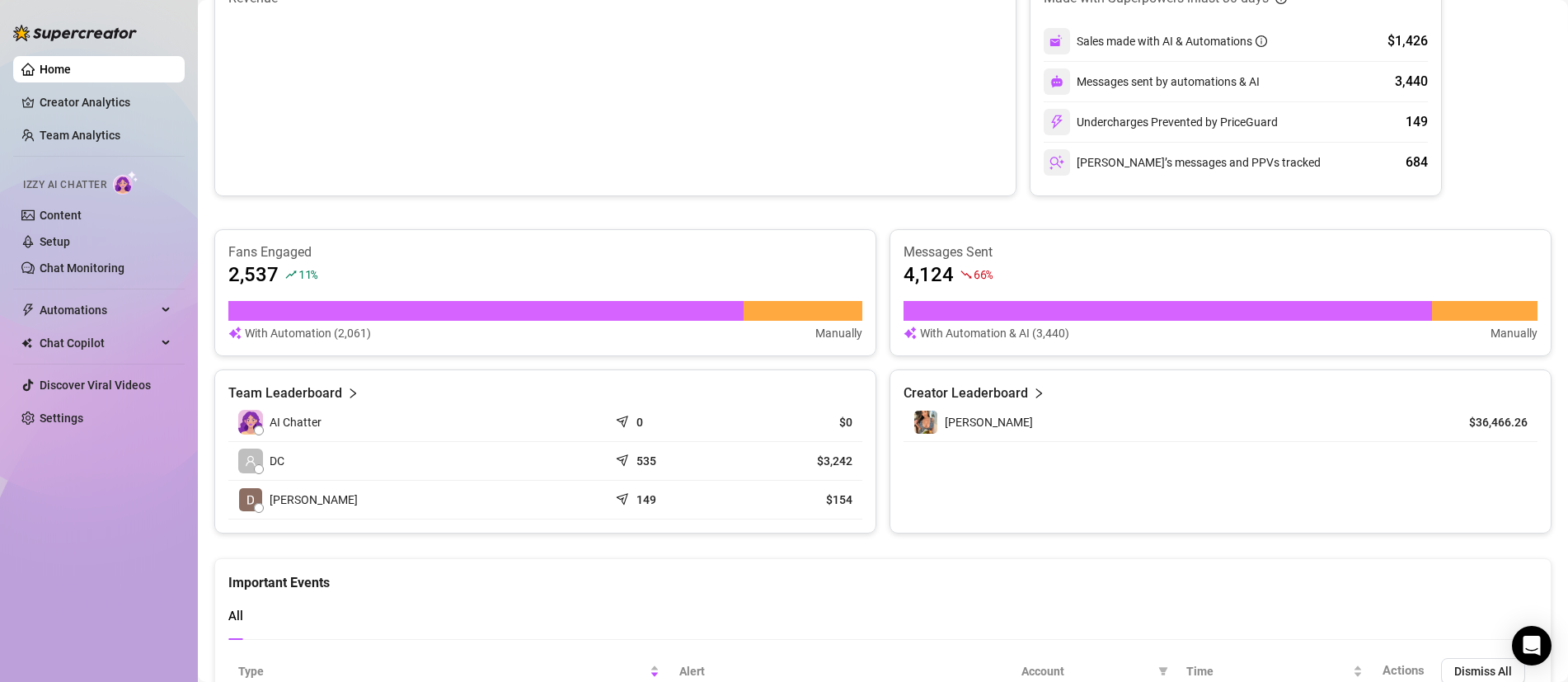
click at [341, 391] on div "Team Leaderboard" at bounding box center [545, 393] width 634 height 20
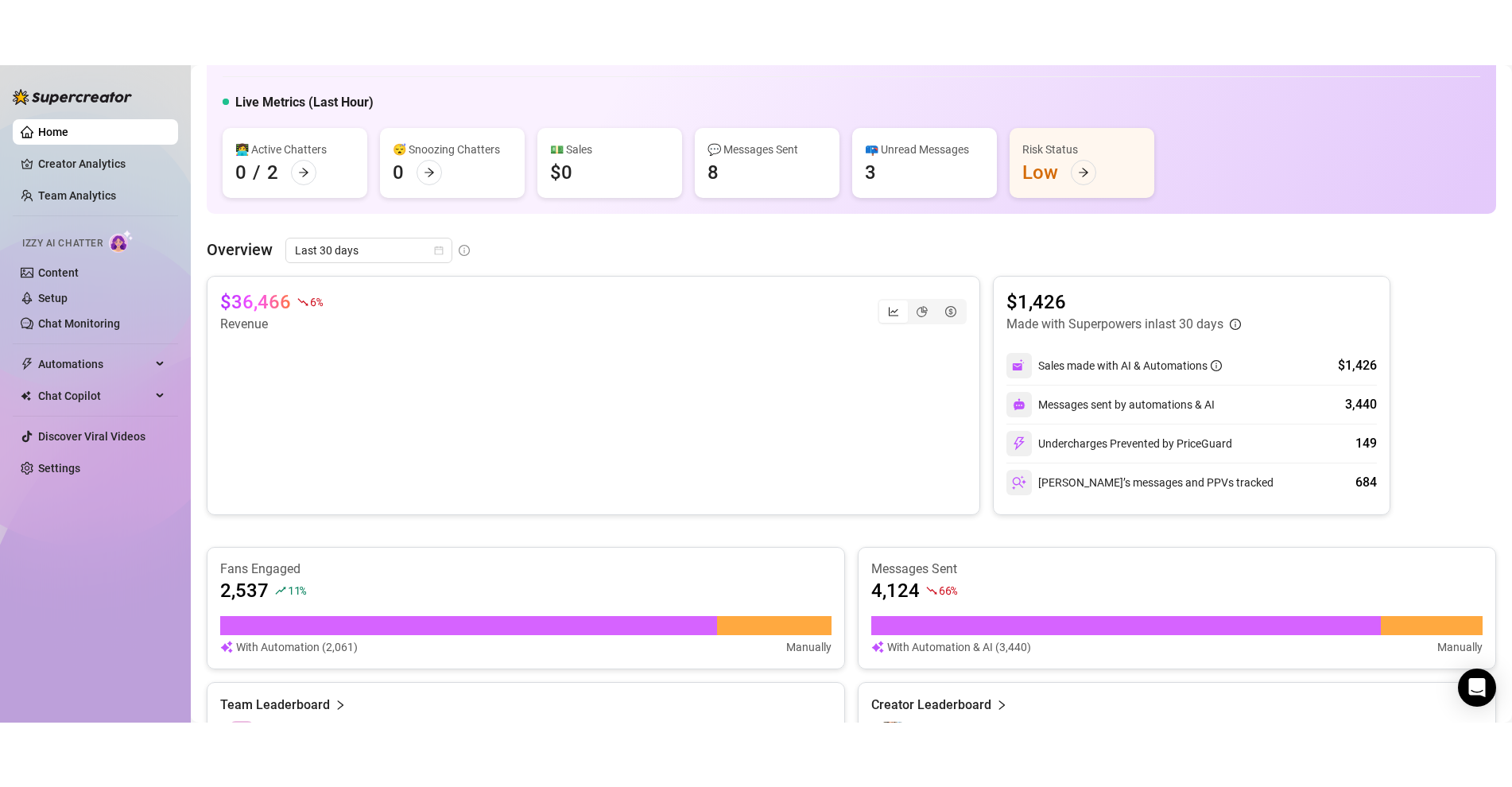
scroll to position [111, 0]
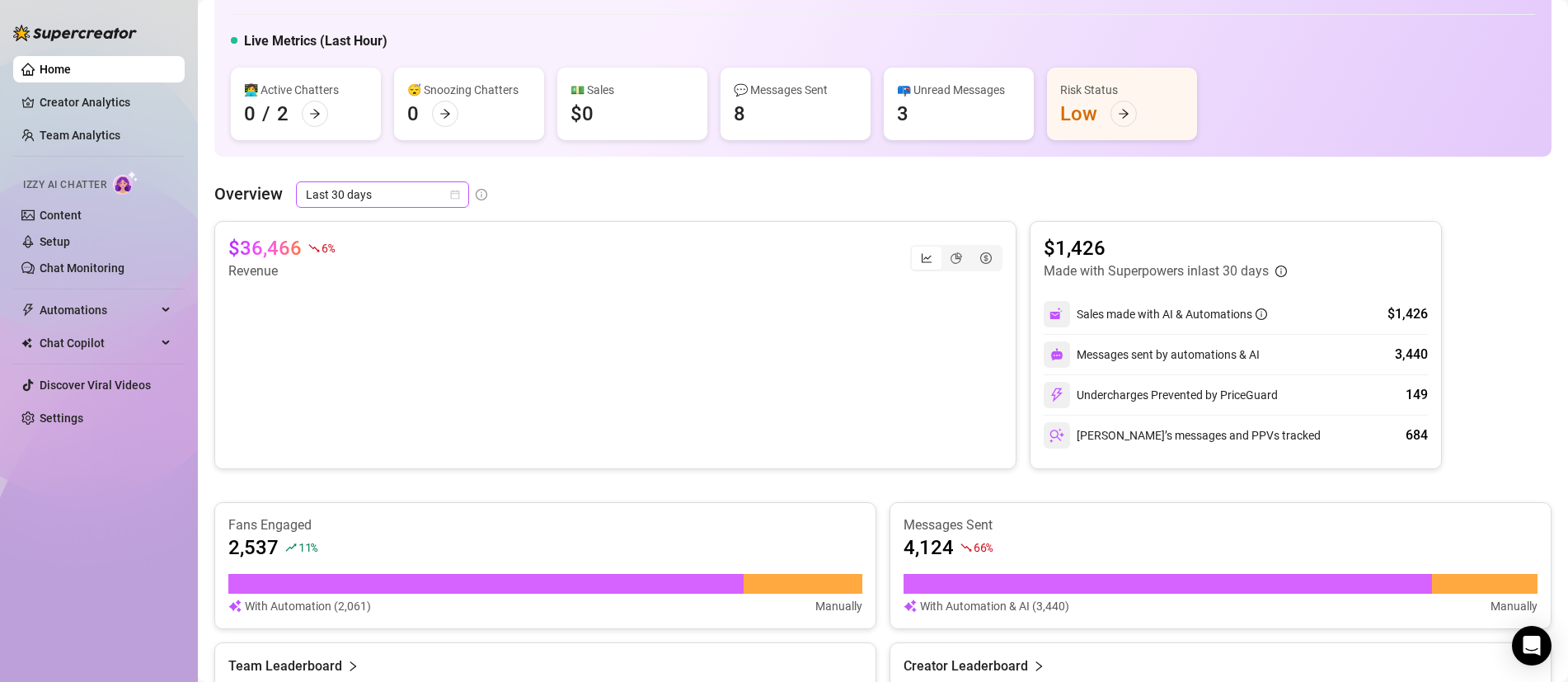
click at [454, 192] on icon "calendar" at bounding box center [454, 194] width 10 height 10
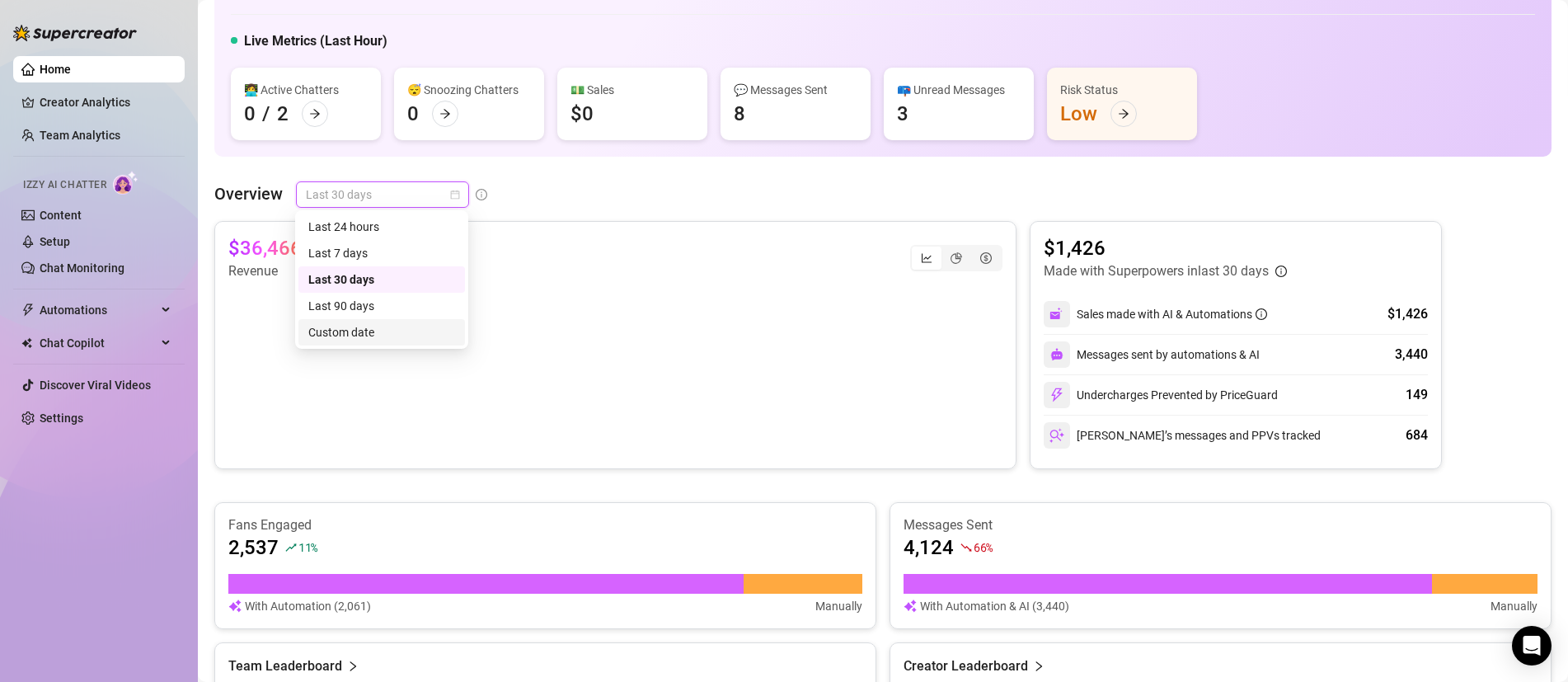
click at [378, 338] on div "Custom date" at bounding box center [382, 332] width 147 height 18
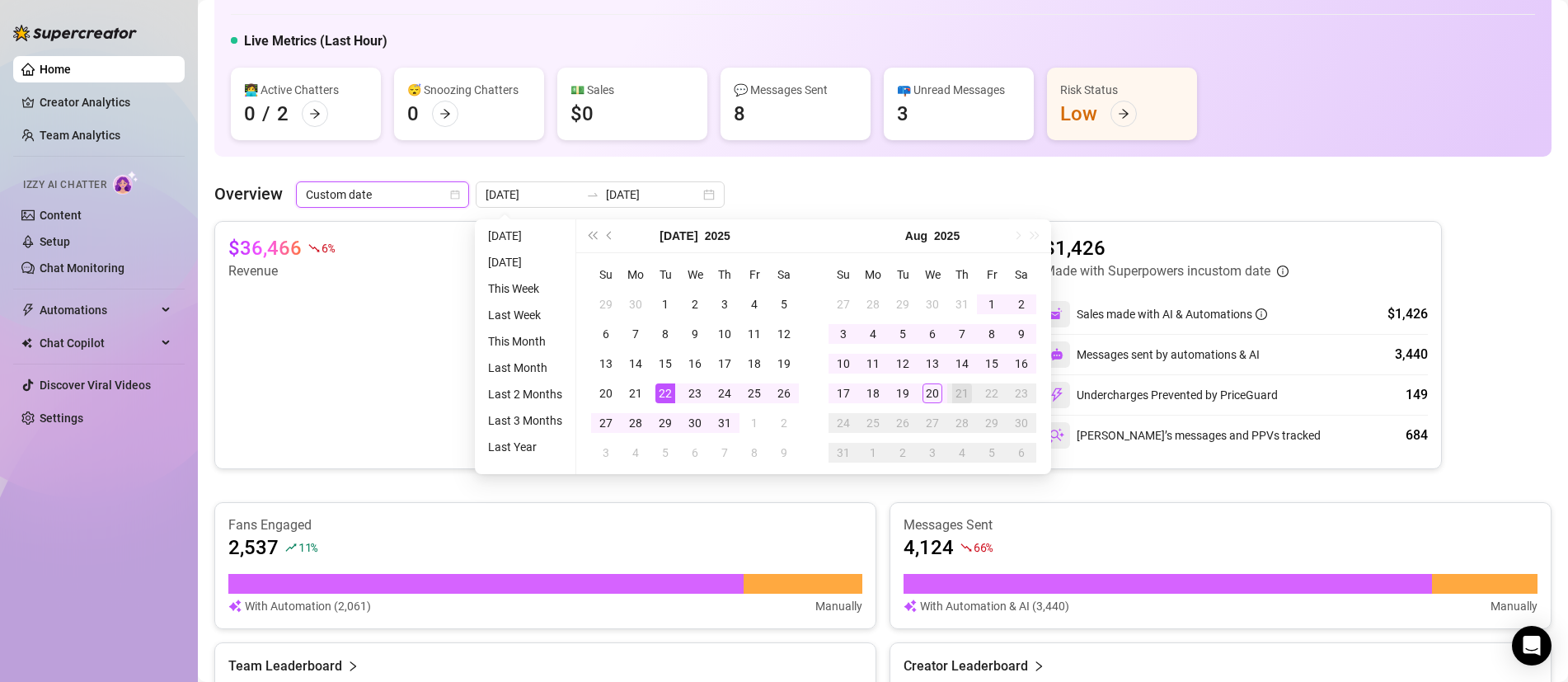
type input "[DATE]"
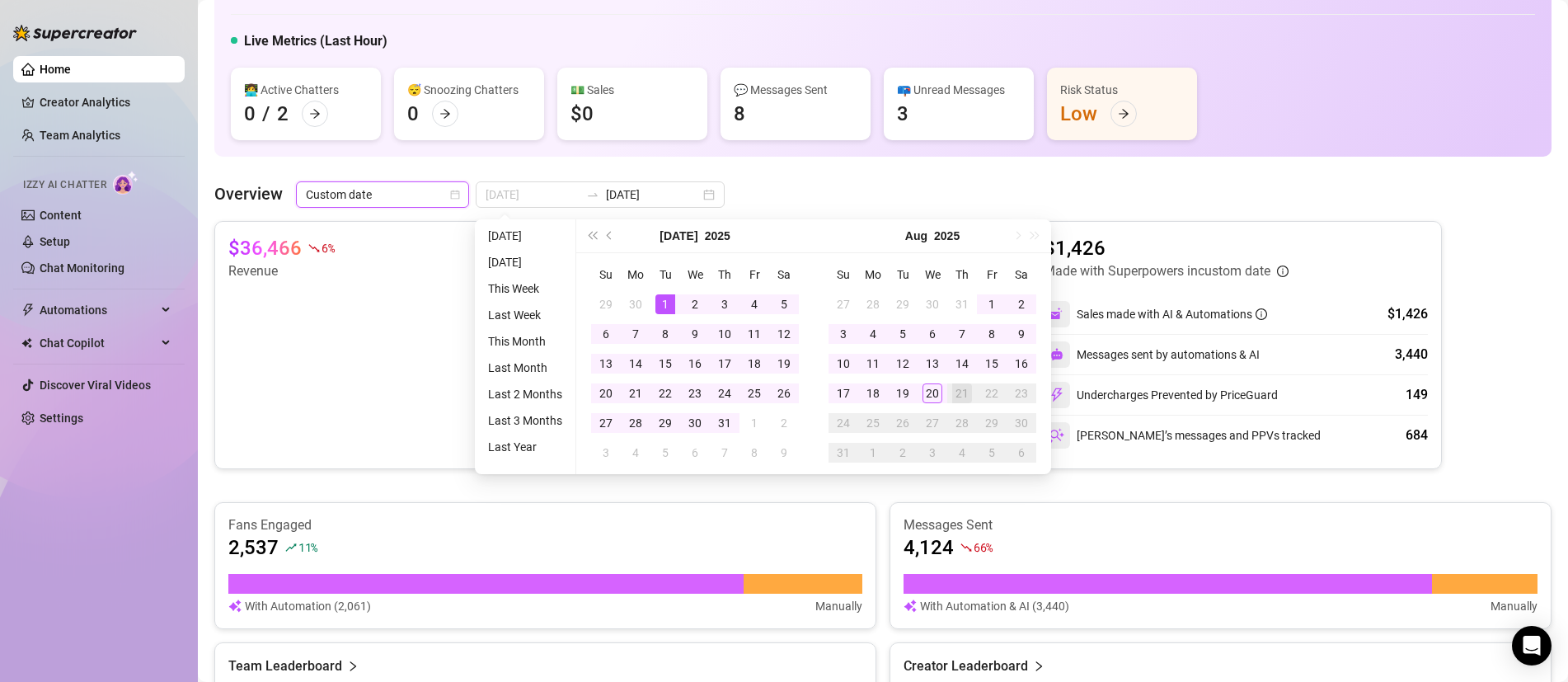
click at [665, 305] on div "1" at bounding box center [665, 304] width 20 height 20
type input "[DATE]"
click at [724, 423] on div "31" at bounding box center [725, 422] width 20 height 20
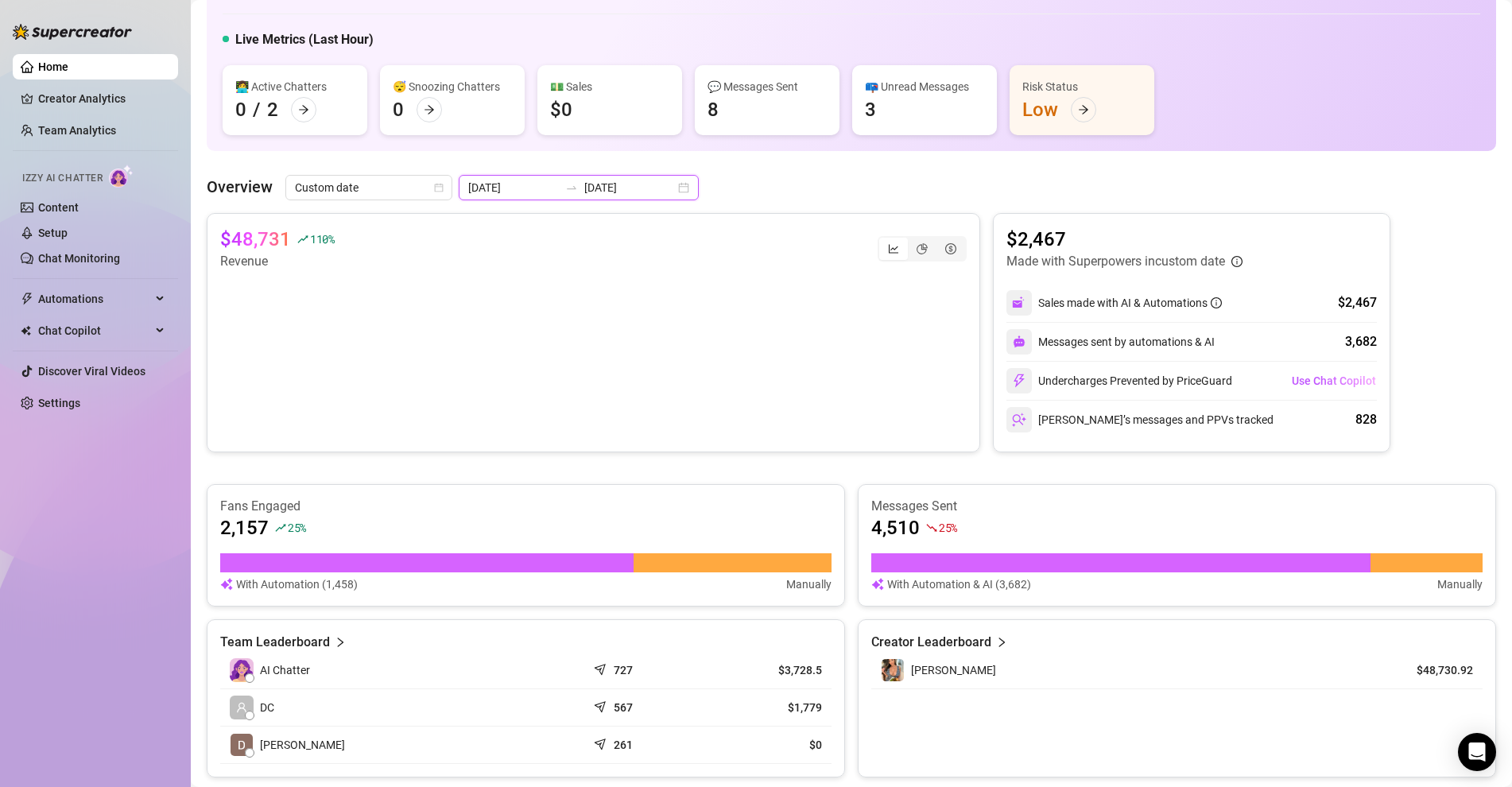
click at [517, 189] on input "[DATE]" at bounding box center [514, 188] width 91 height 17
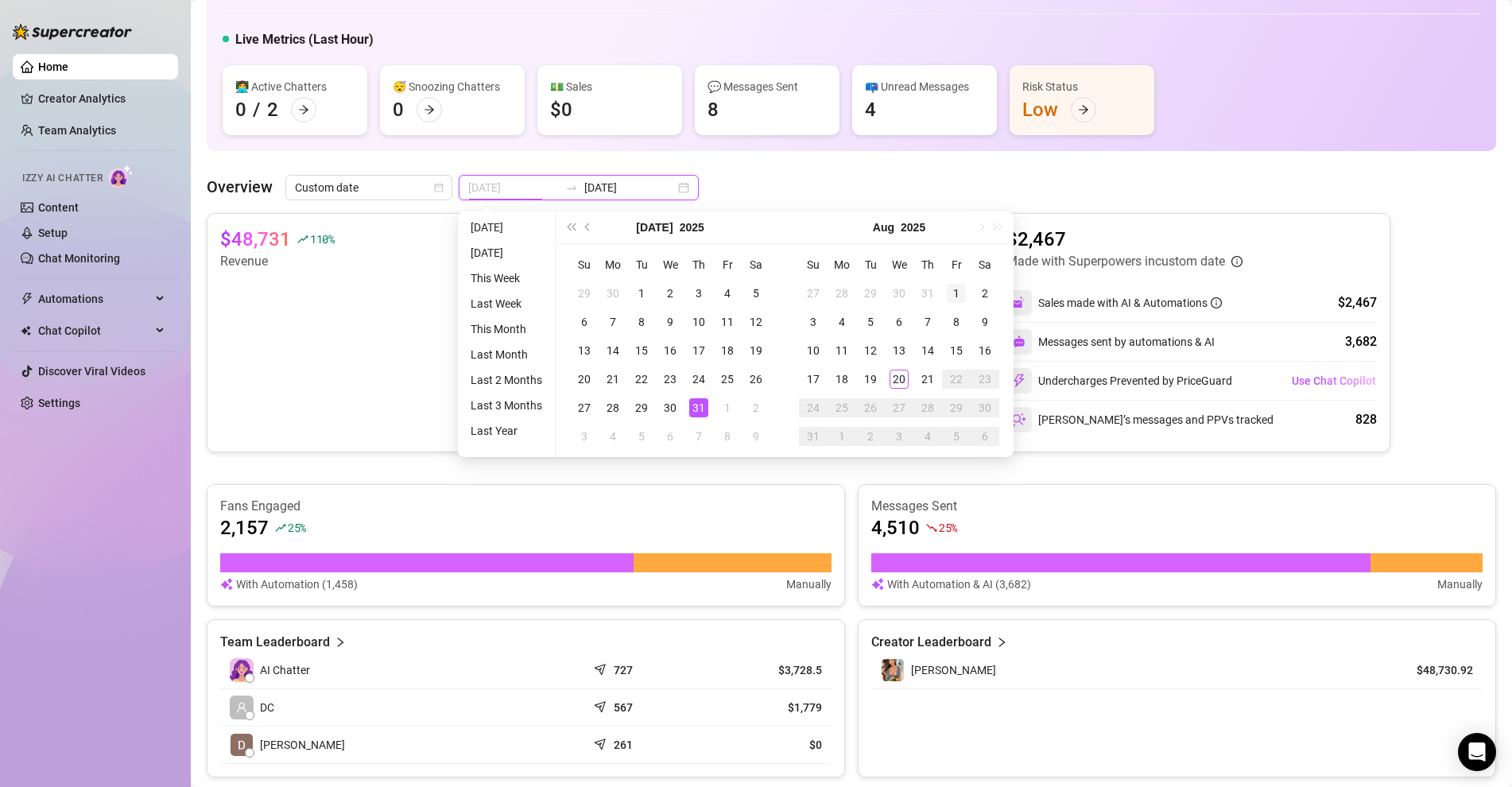
type input "[DATE]"
click at [955, 290] on div "1" at bounding box center [956, 293] width 19 height 19
type input "[DATE]"
click at [923, 379] on div "21" at bounding box center [928, 379] width 19 height 19
